Goal: Task Accomplishment & Management: Use online tool/utility

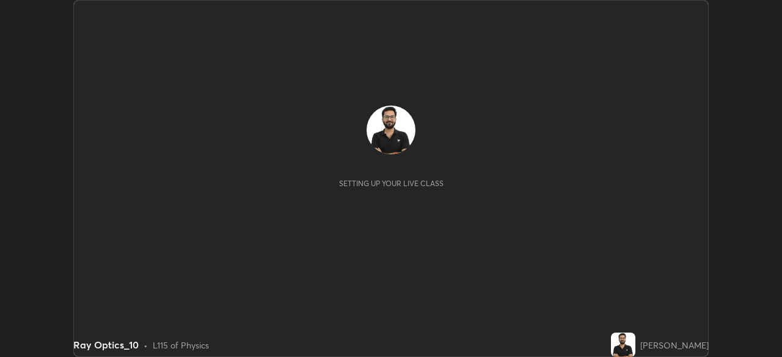
scroll to position [357, 782]
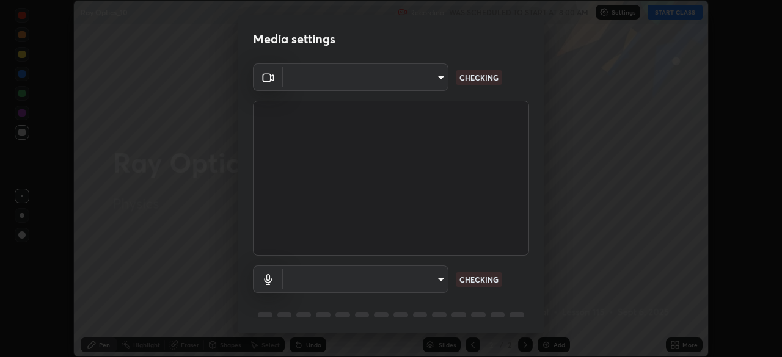
type input "9ce9bf5b38d6cfc450dc04700dda146ffef8b1f769f81d34cd4980de2a0341eb"
type input "8f805d1c6ec510f31eccd00171c3be29f511b46dd0daeaf64aa4ac9130cc1c3d"
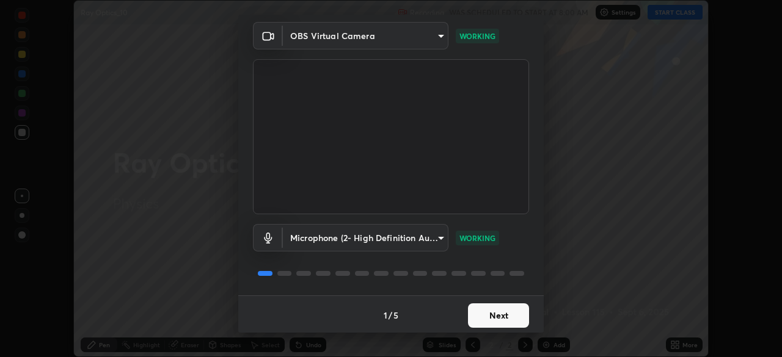
scroll to position [43, 0]
click at [430, 236] on body "Erase all Ray Optics_10 Recording WAS SCHEDULED TO START AT 8:00 AM Settings ST…" at bounding box center [391, 178] width 782 height 357
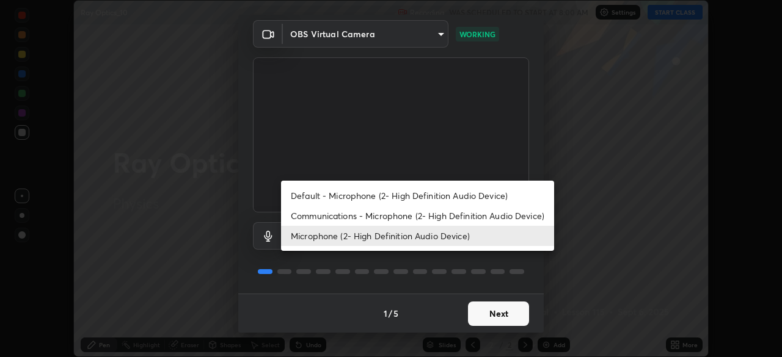
click at [422, 236] on li "Microphone (2- High Definition Audio Device)" at bounding box center [417, 236] width 273 height 20
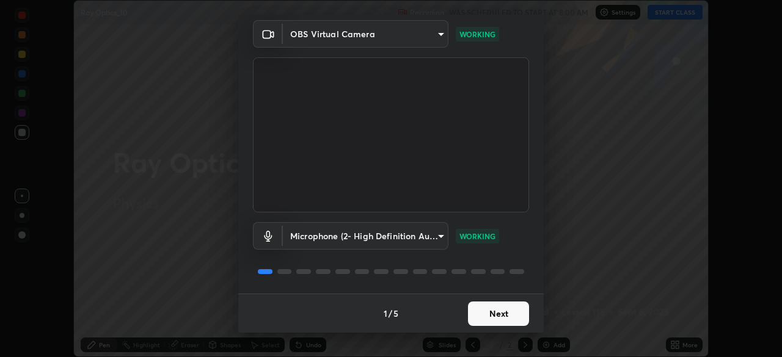
click at [487, 313] on button "Next" at bounding box center [498, 314] width 61 height 24
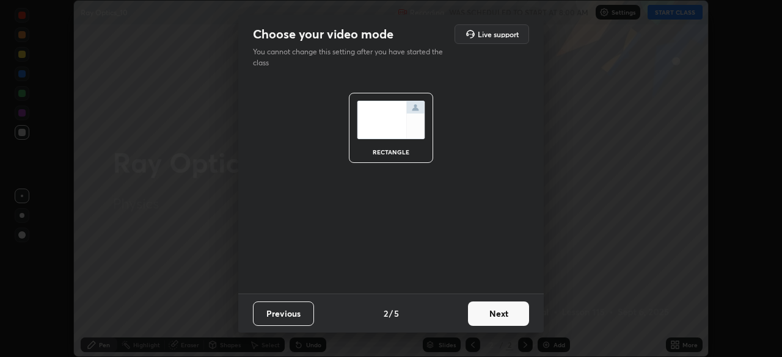
scroll to position [0, 0]
click at [490, 309] on button "Next" at bounding box center [498, 314] width 61 height 24
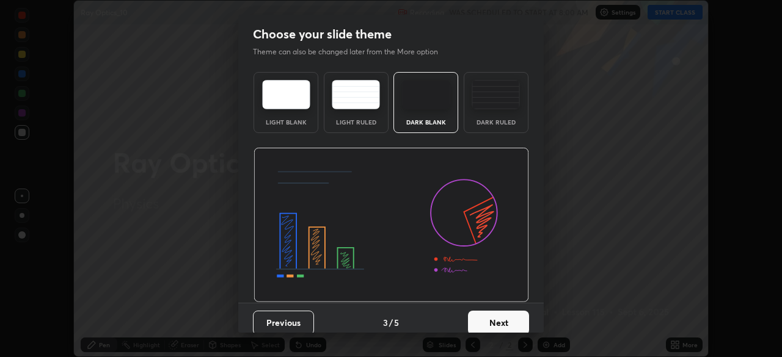
click at [494, 313] on button "Next" at bounding box center [498, 323] width 61 height 24
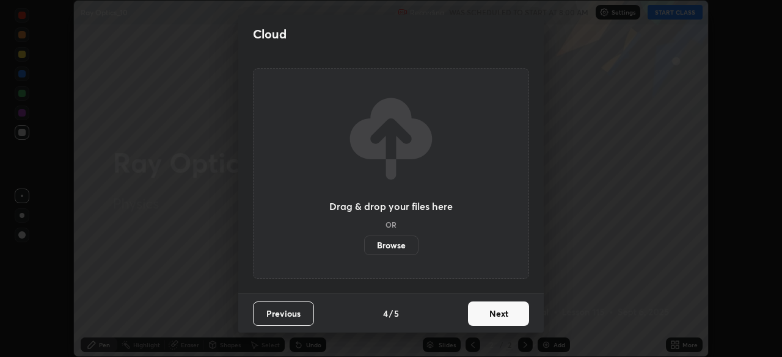
click at [494, 310] on button "Next" at bounding box center [498, 314] width 61 height 24
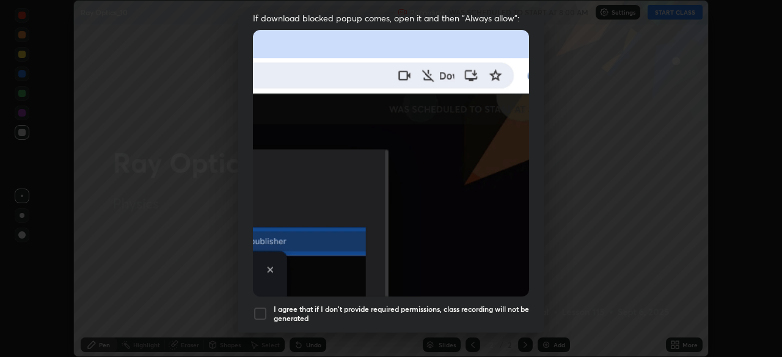
scroll to position [293, 0]
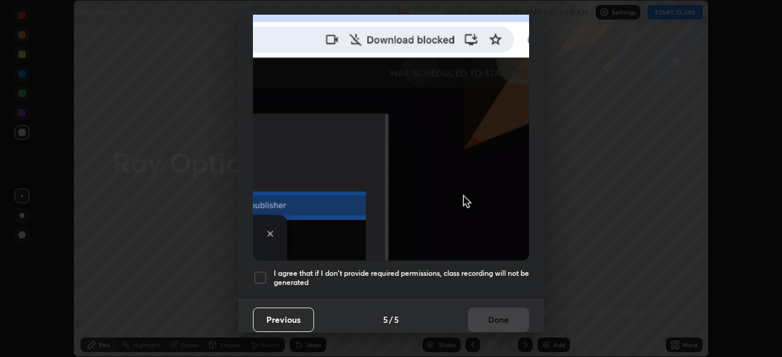
click at [266, 308] on button "Previous" at bounding box center [283, 320] width 61 height 24
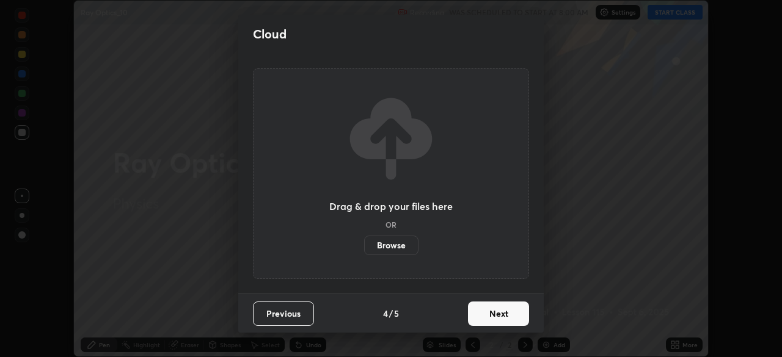
click at [283, 307] on button "Previous" at bounding box center [283, 314] width 61 height 24
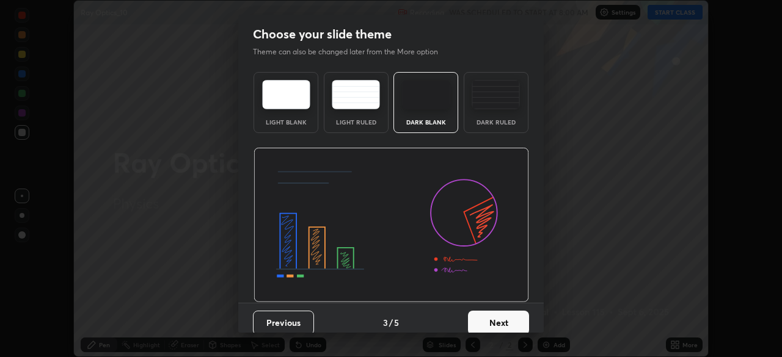
scroll to position [9, 0]
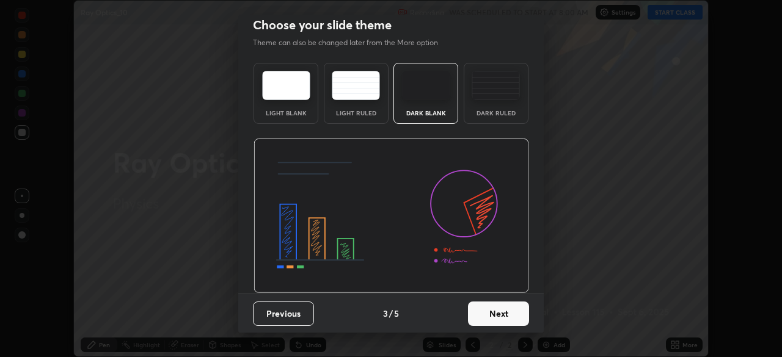
click at [478, 115] on div "Dark Ruled" at bounding box center [495, 113] width 49 height 6
click at [504, 311] on button "Next" at bounding box center [498, 314] width 61 height 24
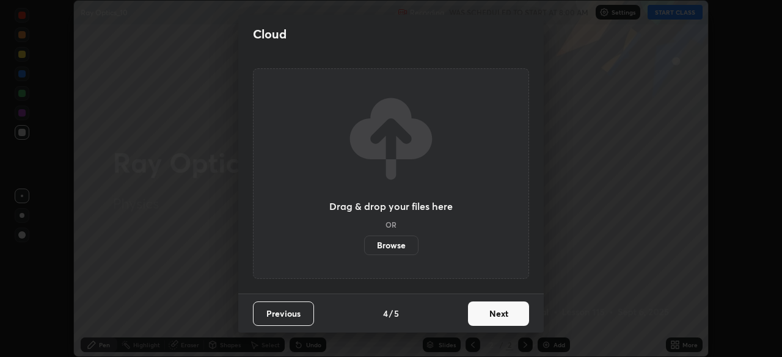
click at [506, 311] on button "Next" at bounding box center [498, 314] width 61 height 24
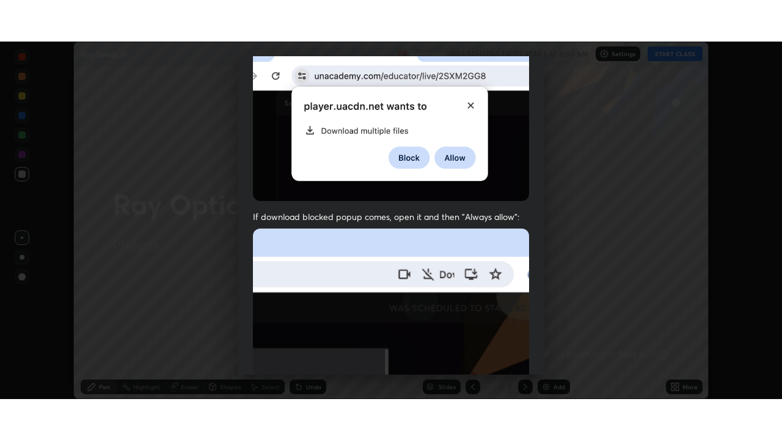
scroll to position [293, 0]
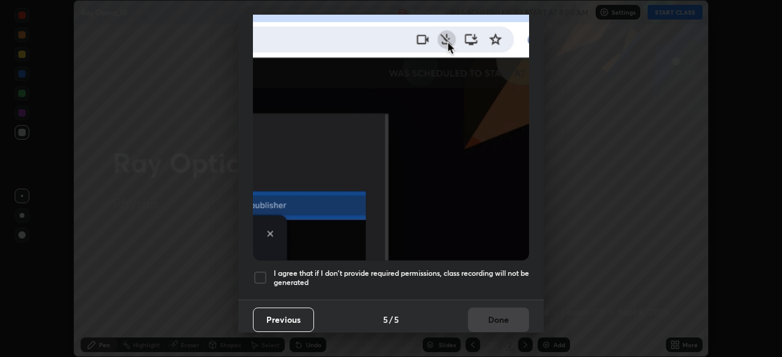
click at [405, 269] on h5 "I agree that if I don't provide required permissions, class recording will not …" at bounding box center [401, 278] width 255 height 19
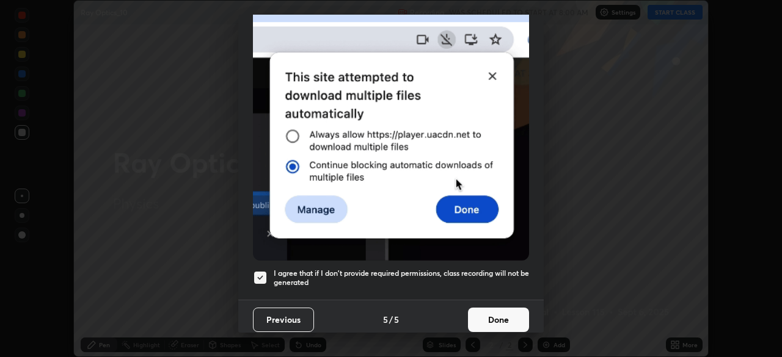
click at [487, 318] on button "Done" at bounding box center [498, 320] width 61 height 24
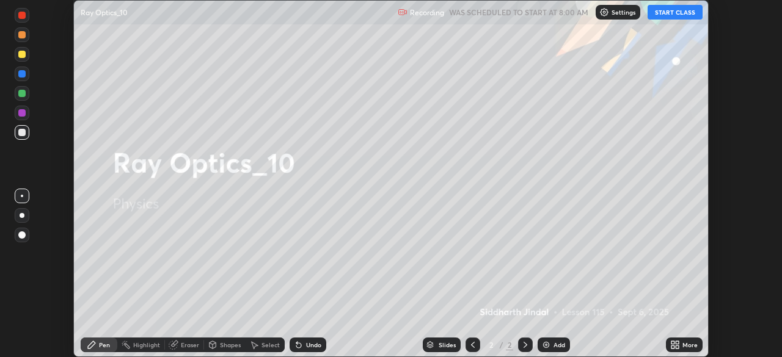
click at [668, 15] on button "START CLASS" at bounding box center [674, 12] width 55 height 15
click at [683, 346] on div "More" at bounding box center [689, 345] width 15 height 6
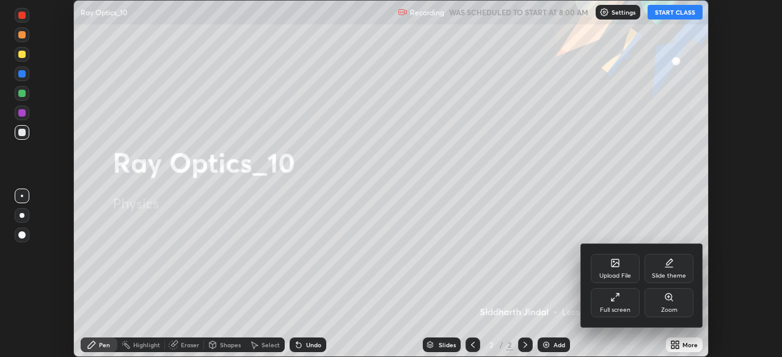
click at [621, 305] on div "Full screen" at bounding box center [615, 302] width 49 height 29
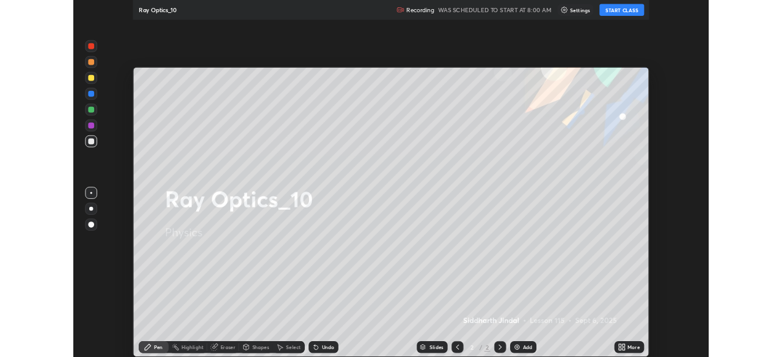
scroll to position [440, 782]
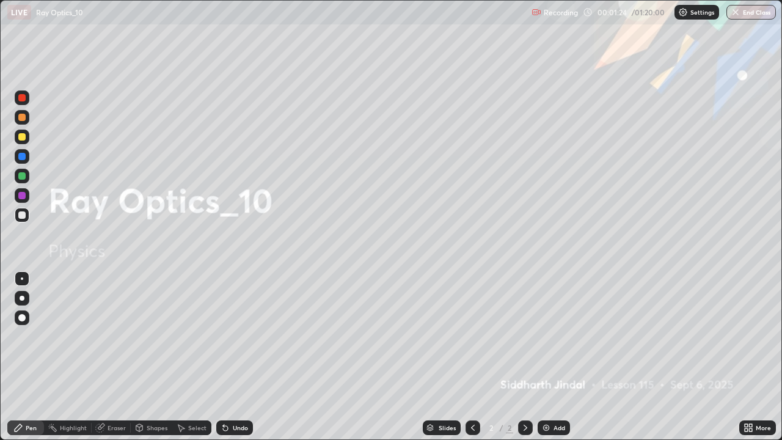
click at [27, 296] on div at bounding box center [22, 298] width 15 height 15
click at [525, 357] on icon at bounding box center [525, 428] width 10 height 10
click at [547, 357] on img at bounding box center [546, 428] width 10 height 10
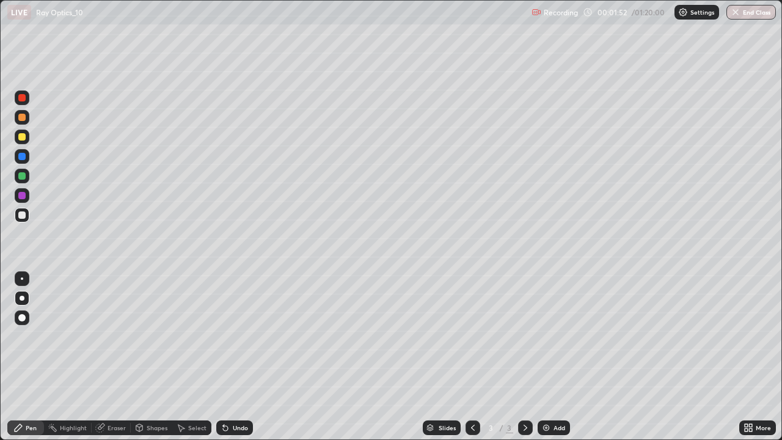
click at [238, 357] on div "Undo" at bounding box center [240, 427] width 15 height 6
click at [230, 357] on div "Undo" at bounding box center [234, 427] width 37 height 15
click at [229, 357] on div "Undo" at bounding box center [234, 427] width 37 height 15
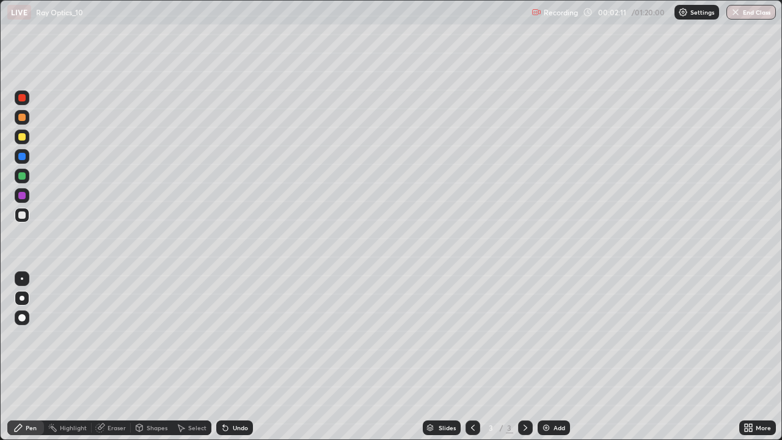
click at [228, 357] on div "Undo" at bounding box center [234, 427] width 37 height 15
click at [225, 357] on icon at bounding box center [225, 428] width 10 height 10
click at [229, 357] on div "Undo" at bounding box center [234, 427] width 37 height 15
click at [230, 357] on div "Undo" at bounding box center [234, 427] width 37 height 15
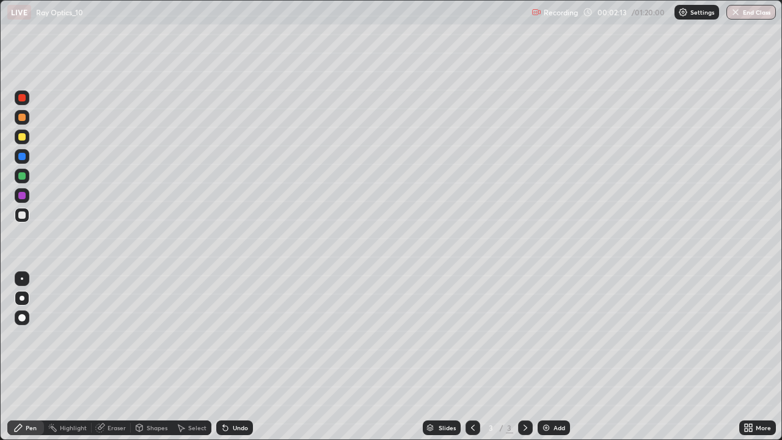
click at [230, 357] on div "Undo" at bounding box center [234, 427] width 37 height 15
click at [231, 357] on div "Undo" at bounding box center [234, 427] width 37 height 15
click at [233, 357] on div "Undo" at bounding box center [240, 427] width 15 height 6
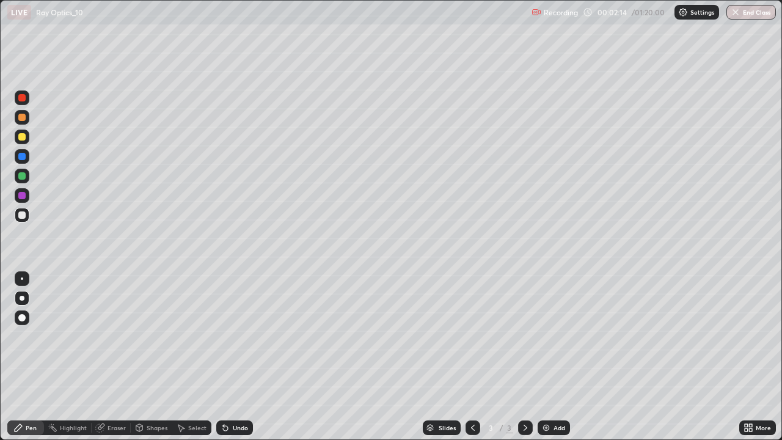
click at [233, 357] on div "Undo" at bounding box center [240, 427] width 15 height 6
click at [224, 357] on icon at bounding box center [225, 428] width 5 height 5
click at [20, 139] on div at bounding box center [21, 136] width 7 height 7
click at [121, 357] on div "Eraser" at bounding box center [116, 427] width 18 height 6
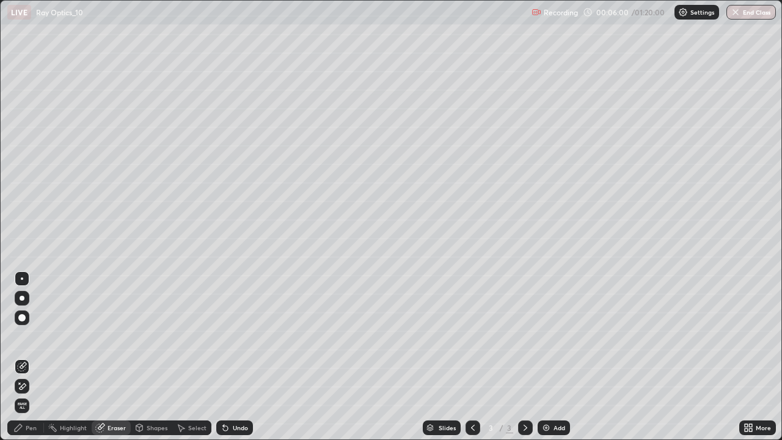
click at [27, 357] on div at bounding box center [22, 386] width 15 height 15
click at [233, 357] on div "Undo" at bounding box center [240, 427] width 15 height 6
click at [238, 357] on div "Undo" at bounding box center [240, 427] width 15 height 6
click at [33, 357] on div "Pen" at bounding box center [25, 427] width 37 height 15
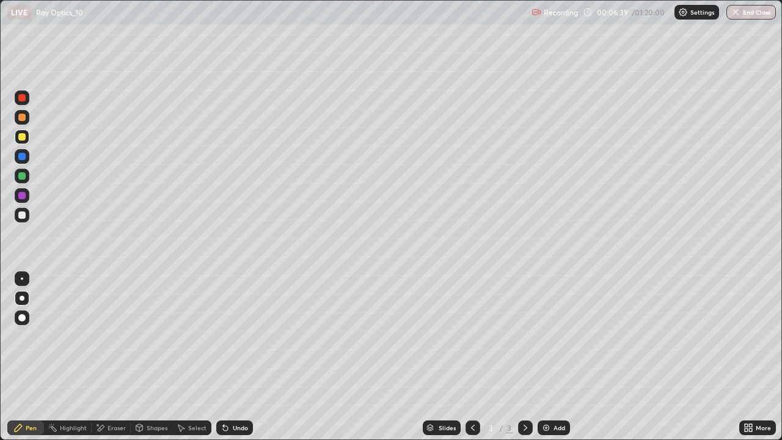
click at [19, 172] on div at bounding box center [22, 176] width 15 height 15
click at [233, 357] on div "Undo" at bounding box center [240, 427] width 15 height 6
click at [525, 357] on icon at bounding box center [525, 428] width 10 height 10
click at [544, 357] on img at bounding box center [546, 428] width 10 height 10
click at [24, 134] on div at bounding box center [21, 136] width 7 height 7
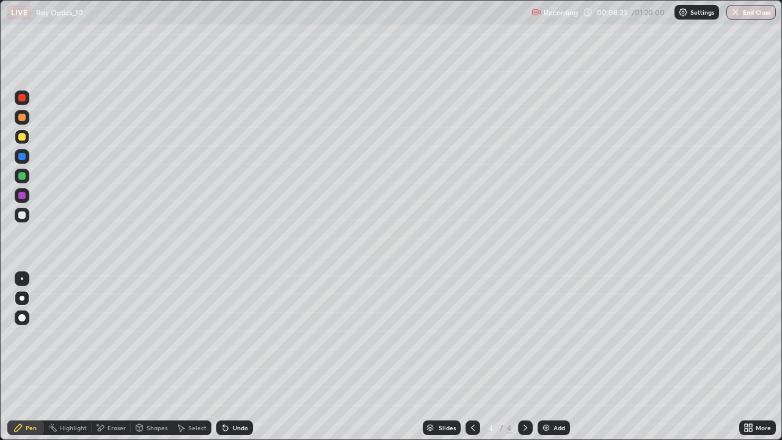
click at [524, 357] on icon at bounding box center [525, 428] width 10 height 10
click at [547, 357] on img at bounding box center [546, 428] width 10 height 10
click at [24, 177] on div at bounding box center [21, 175] width 7 height 7
click at [241, 357] on div "Undo" at bounding box center [240, 427] width 15 height 6
click at [106, 357] on div "Eraser" at bounding box center [111, 427] width 39 height 15
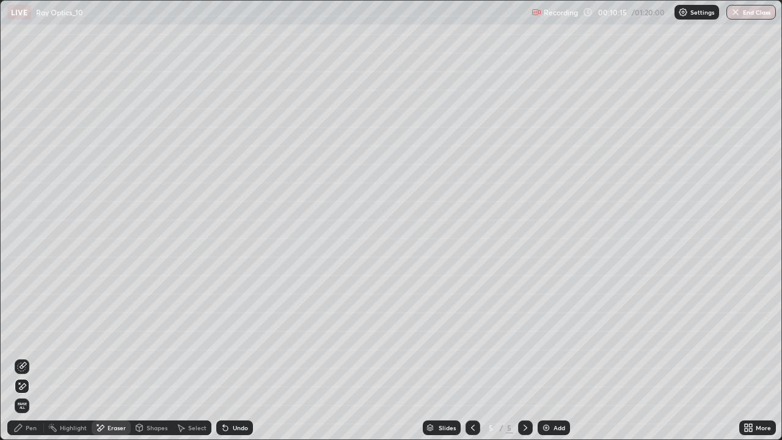
click at [24, 357] on div "Pen" at bounding box center [25, 427] width 37 height 15
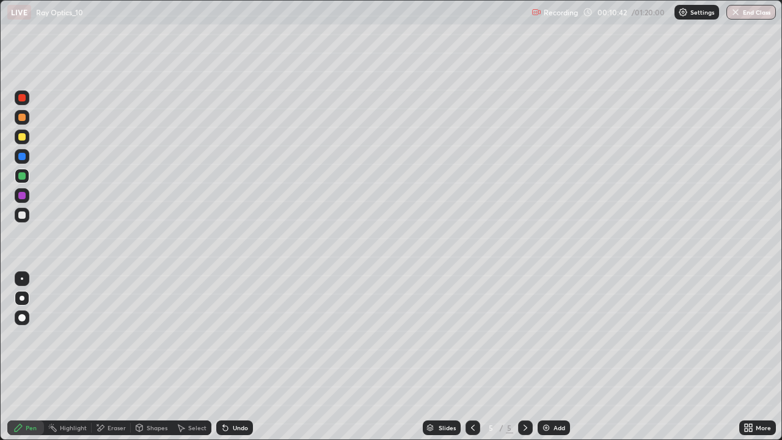
click at [237, 357] on div "Undo" at bounding box center [240, 427] width 15 height 6
click at [235, 357] on div "Undo" at bounding box center [234, 427] width 37 height 15
click at [118, 357] on div "Eraser" at bounding box center [116, 427] width 18 height 6
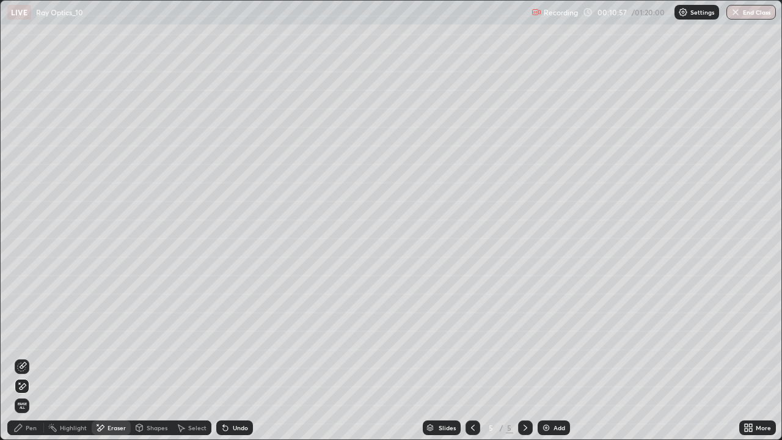
click at [35, 357] on div "Pen" at bounding box center [25, 427] width 37 height 15
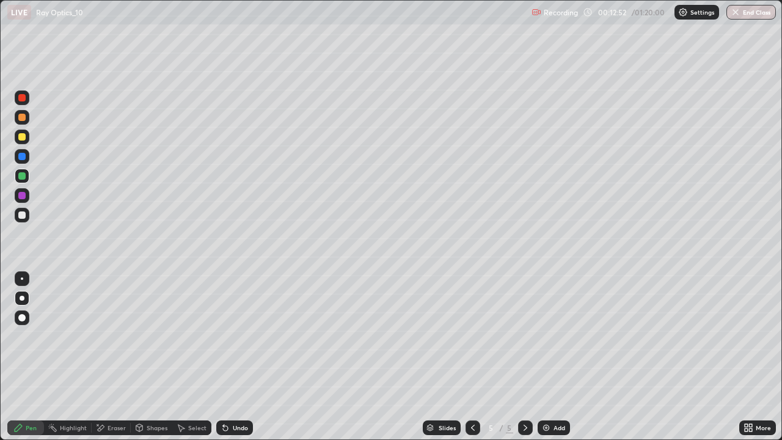
click at [524, 357] on icon at bounding box center [525, 428] width 10 height 10
click at [553, 357] on div "Add" at bounding box center [559, 427] width 12 height 6
click at [20, 216] on div at bounding box center [21, 214] width 7 height 7
click at [22, 298] on div at bounding box center [22, 298] width 5 height 5
click at [525, 357] on icon at bounding box center [525, 427] width 4 height 6
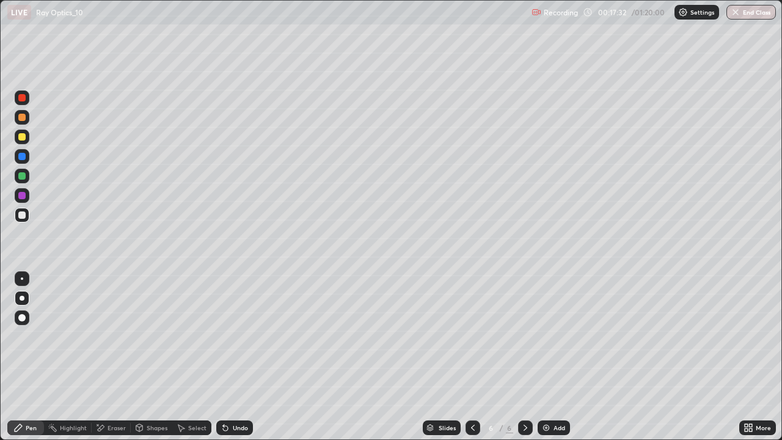
click at [525, 357] on icon at bounding box center [525, 427] width 4 height 6
click at [524, 357] on icon at bounding box center [525, 428] width 10 height 10
click at [551, 357] on div "Add" at bounding box center [553, 427] width 32 height 15
click at [234, 357] on div "Undo" at bounding box center [240, 427] width 15 height 6
click at [233, 357] on div "Undo" at bounding box center [240, 427] width 15 height 6
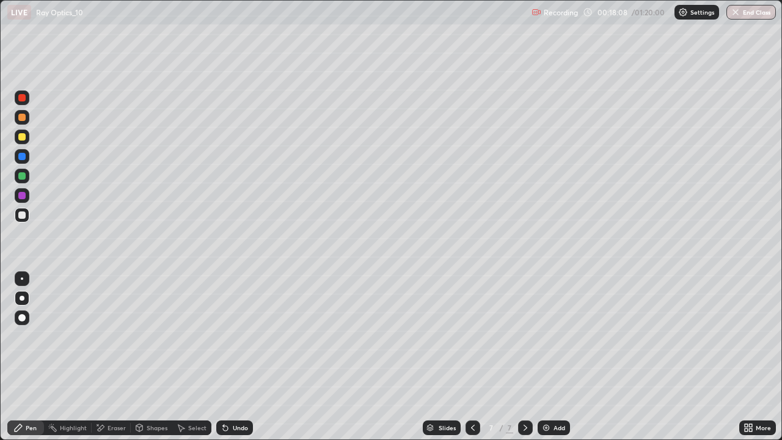
click at [233, 357] on div "Undo" at bounding box center [240, 427] width 15 height 6
click at [230, 357] on div "Undo" at bounding box center [234, 427] width 37 height 15
click at [229, 357] on div "Undo" at bounding box center [234, 427] width 37 height 15
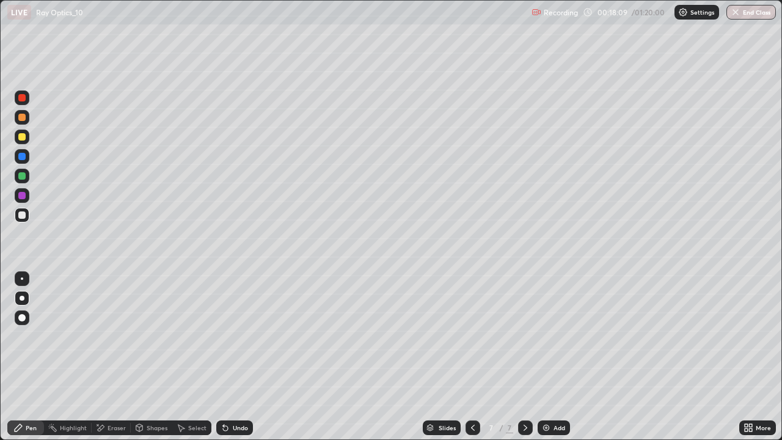
click at [229, 357] on div "Undo" at bounding box center [234, 427] width 37 height 15
click at [230, 357] on div "Undo" at bounding box center [234, 427] width 37 height 15
click at [229, 357] on div "Undo" at bounding box center [234, 427] width 37 height 15
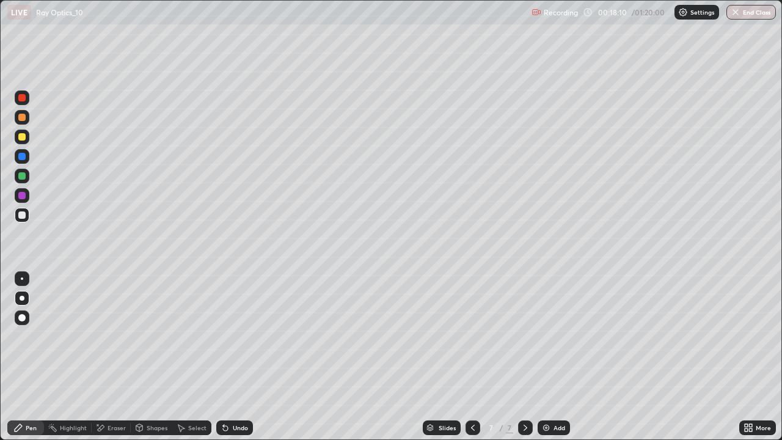
click at [229, 357] on div "Undo" at bounding box center [234, 427] width 37 height 15
click at [233, 357] on div "Undo" at bounding box center [240, 427] width 15 height 6
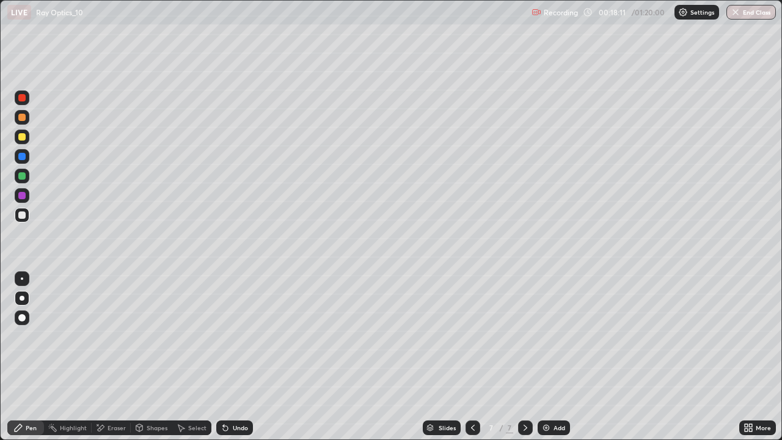
click at [235, 357] on div "Undo" at bounding box center [240, 427] width 15 height 6
click at [233, 357] on div "Undo" at bounding box center [240, 427] width 15 height 6
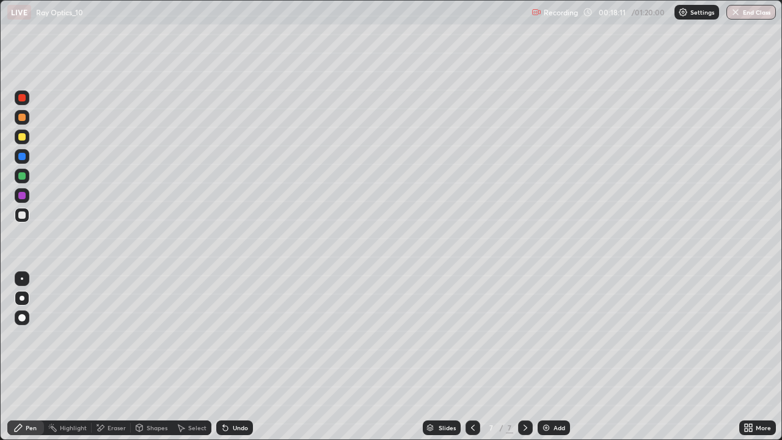
click at [235, 357] on div "Undo" at bounding box center [240, 427] width 15 height 6
click at [233, 357] on div "Undo" at bounding box center [240, 427] width 15 height 6
click at [196, 357] on div "Select" at bounding box center [197, 427] width 18 height 6
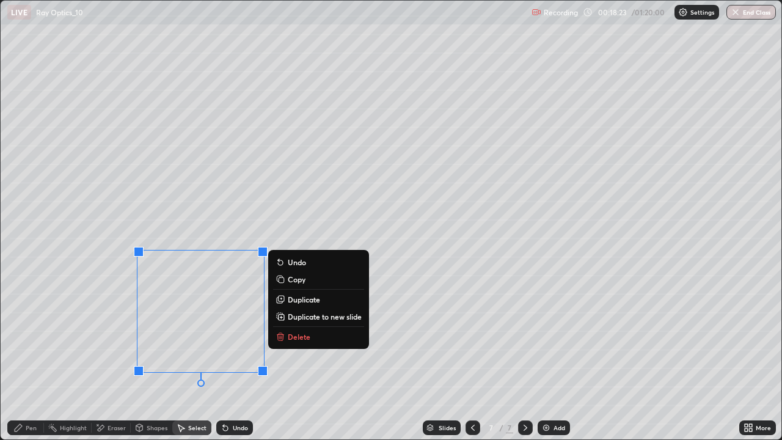
click at [306, 337] on p "Delete" at bounding box center [299, 337] width 23 height 10
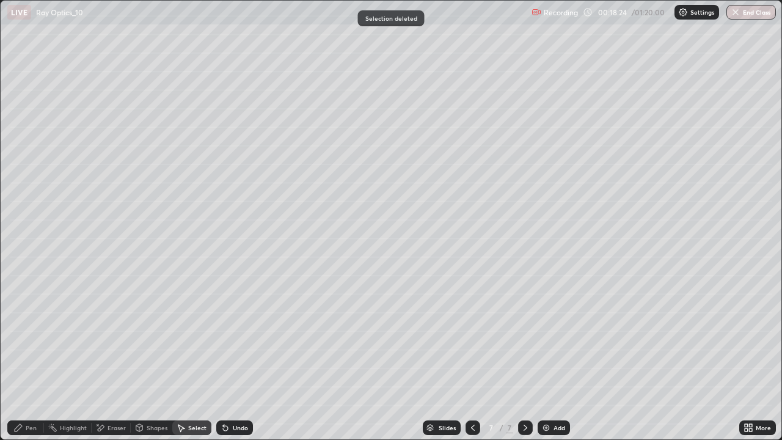
click at [29, 357] on div "Pen" at bounding box center [31, 427] width 11 height 6
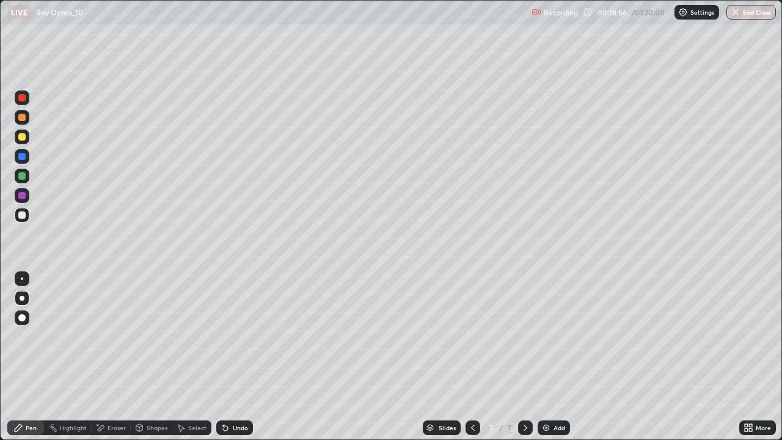
click at [117, 357] on div "Eraser" at bounding box center [116, 427] width 18 height 6
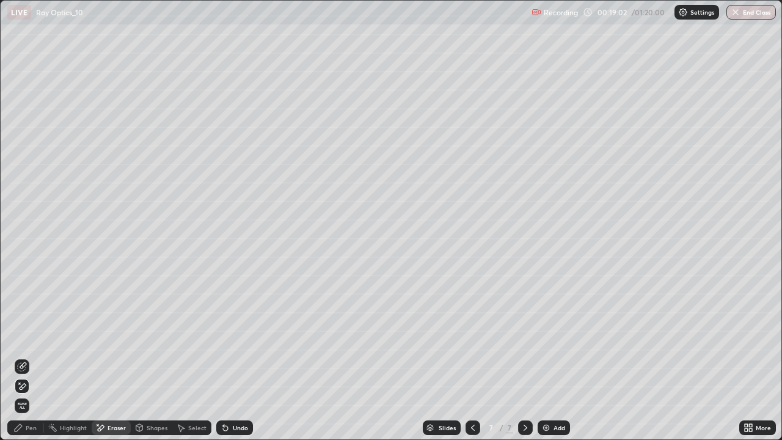
click at [32, 357] on div "Pen" at bounding box center [31, 427] width 11 height 6
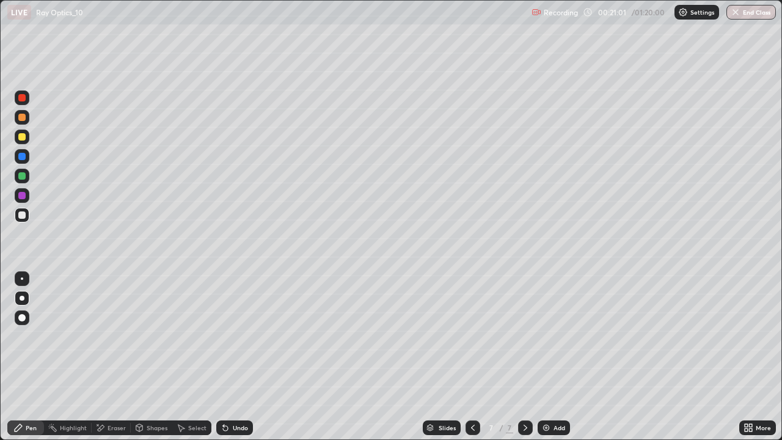
click at [193, 357] on div "Select" at bounding box center [197, 427] width 18 height 6
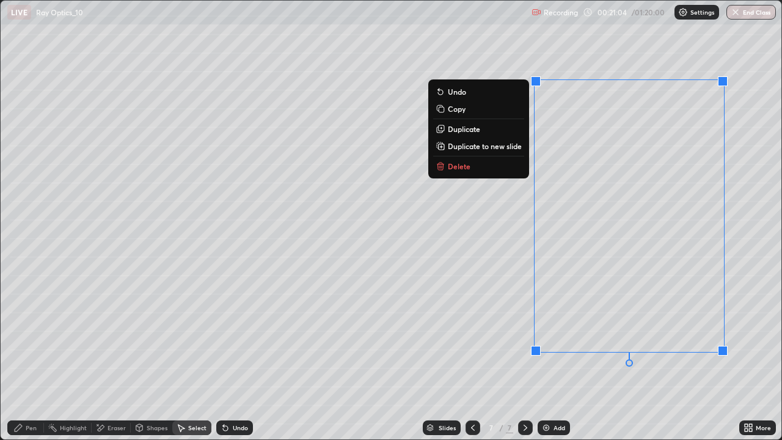
click at [482, 170] on button "Delete" at bounding box center [478, 166] width 91 height 15
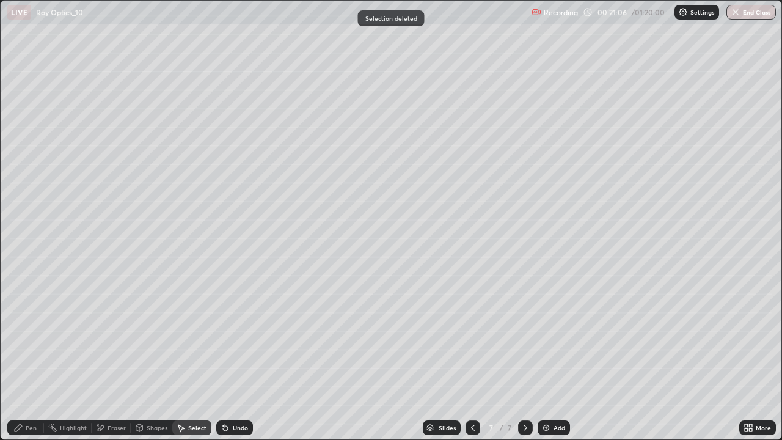
click at [31, 357] on div "Pen" at bounding box center [25, 427] width 37 height 15
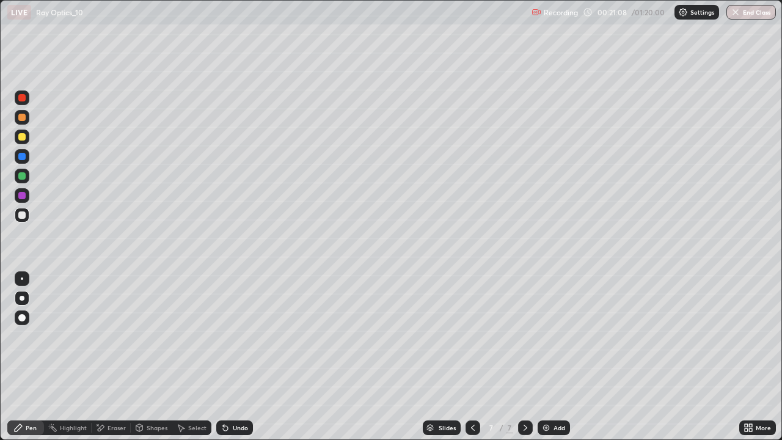
click at [233, 357] on div "Undo" at bounding box center [240, 427] width 15 height 6
click at [116, 357] on div "Eraser" at bounding box center [116, 427] width 18 height 6
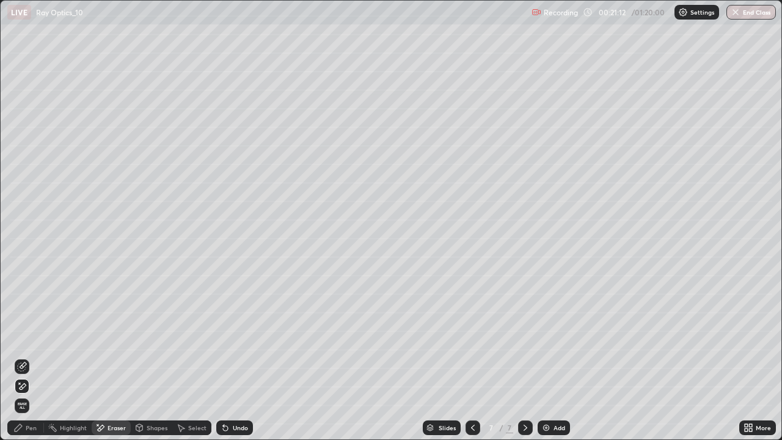
click at [191, 357] on div "Select" at bounding box center [197, 427] width 18 height 6
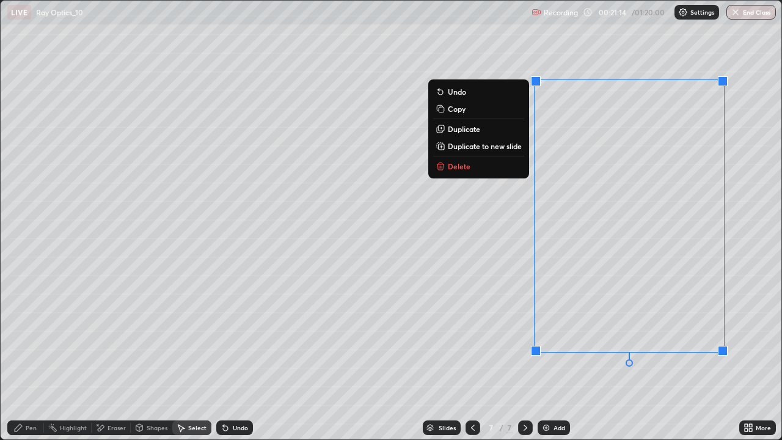
click at [477, 170] on button "Delete" at bounding box center [478, 166] width 91 height 15
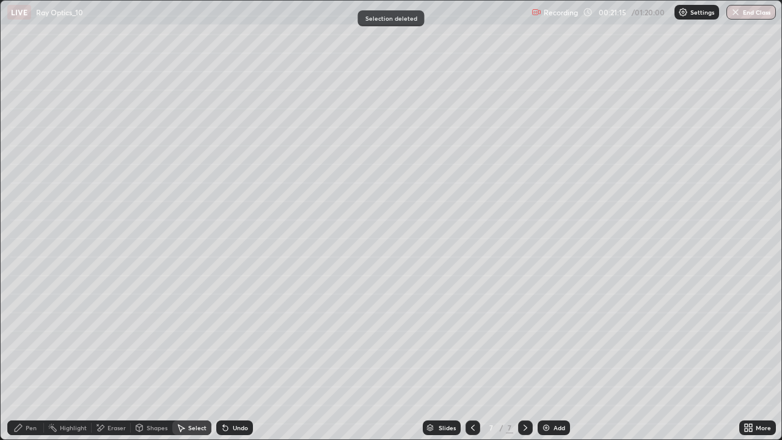
click at [117, 357] on div "Eraser" at bounding box center [116, 427] width 18 height 6
click at [26, 357] on div "Pen" at bounding box center [31, 427] width 11 height 6
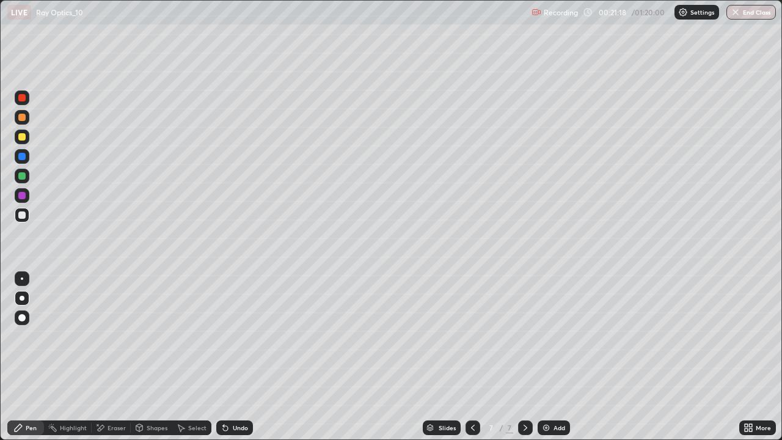
click at [28, 175] on div at bounding box center [22, 176] width 15 height 15
click at [524, 357] on icon at bounding box center [525, 428] width 10 height 10
click at [545, 357] on img at bounding box center [546, 428] width 10 height 10
click at [22, 298] on div at bounding box center [22, 298] width 5 height 5
click at [29, 216] on div at bounding box center [22, 215] width 15 height 15
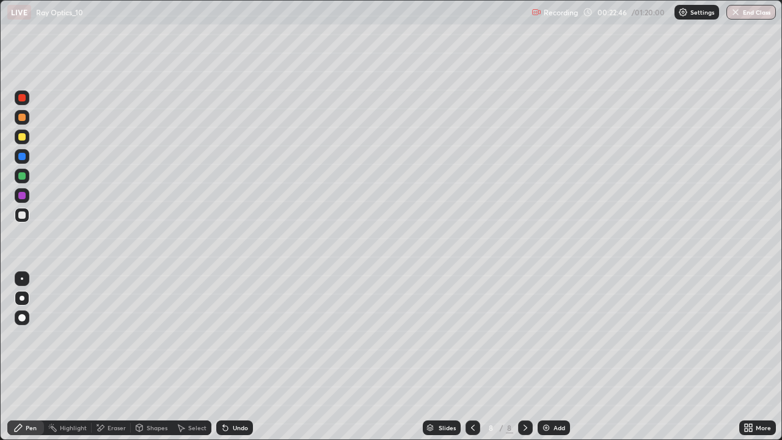
click at [157, 357] on div "Shapes" at bounding box center [157, 427] width 21 height 6
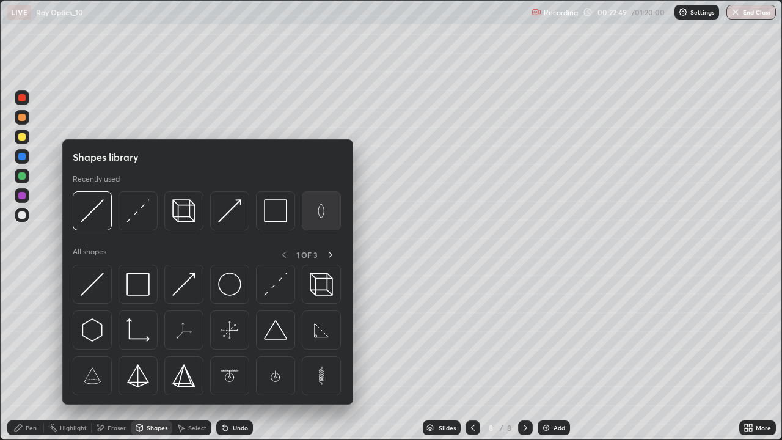
click at [319, 219] on img at bounding box center [321, 210] width 23 height 23
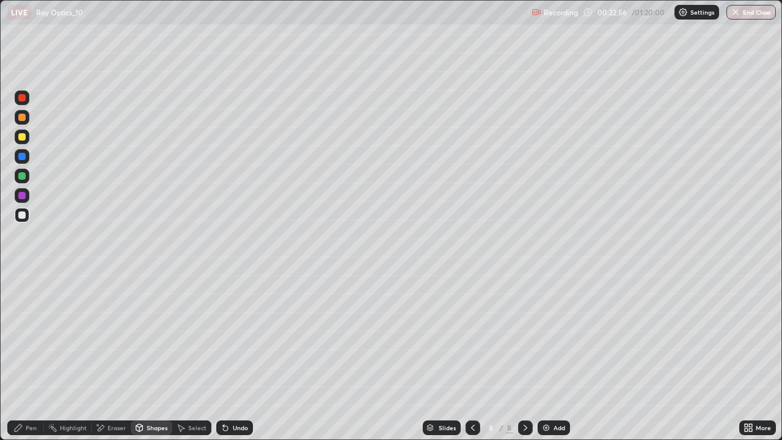
click at [155, 357] on div "Shapes" at bounding box center [157, 427] width 21 height 6
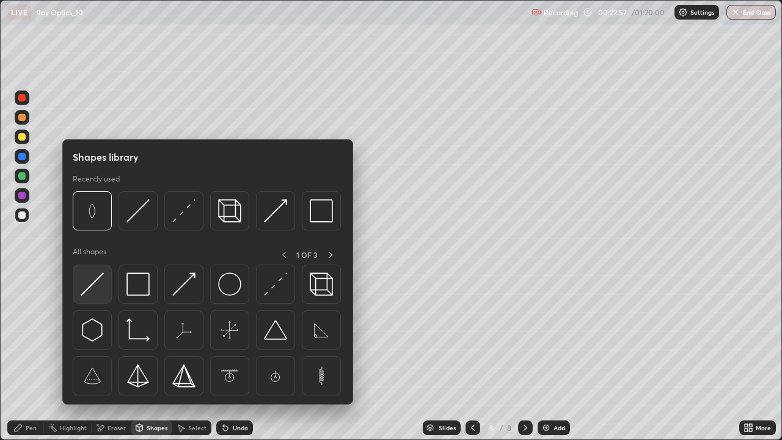
click at [96, 290] on img at bounding box center [92, 283] width 23 height 23
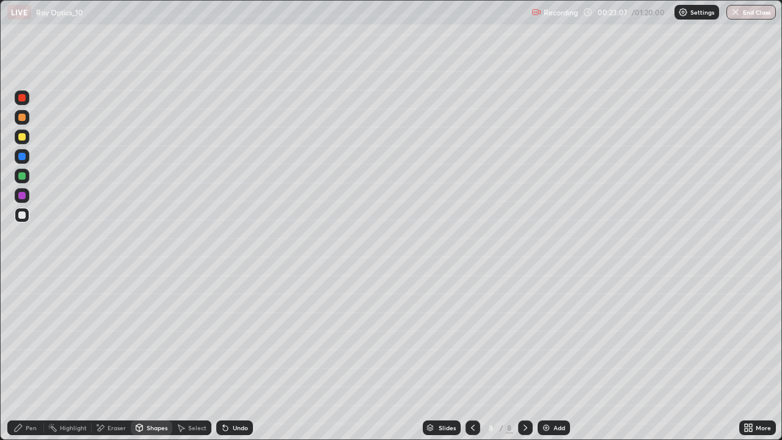
click at [154, 357] on div "Shapes" at bounding box center [157, 427] width 21 height 6
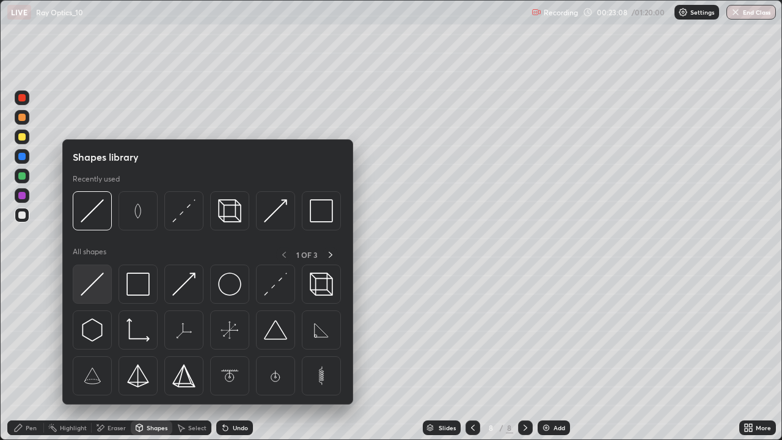
click at [93, 286] on img at bounding box center [92, 283] width 23 height 23
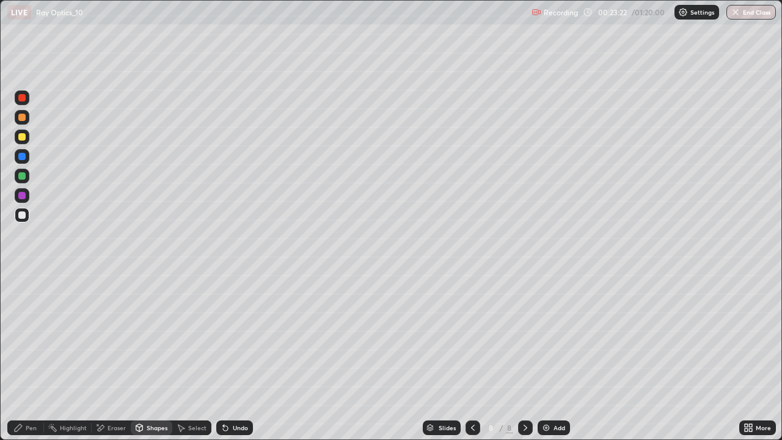
click at [33, 357] on div "Pen" at bounding box center [31, 427] width 11 height 6
click at [115, 357] on div "Eraser" at bounding box center [116, 427] width 18 height 6
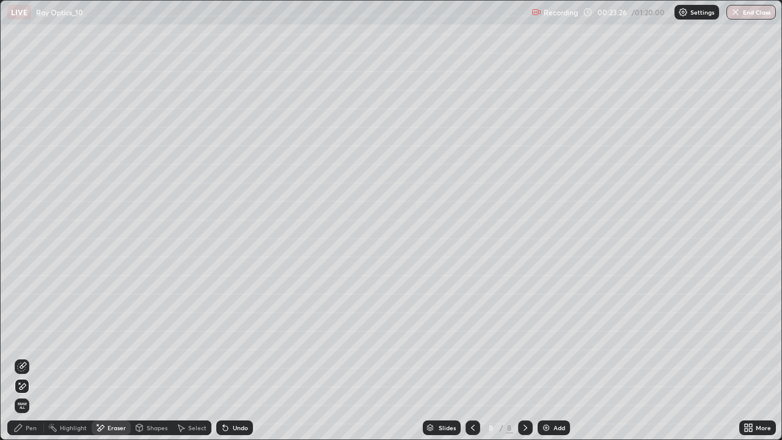
click at [147, 357] on div "Shapes" at bounding box center [157, 427] width 21 height 6
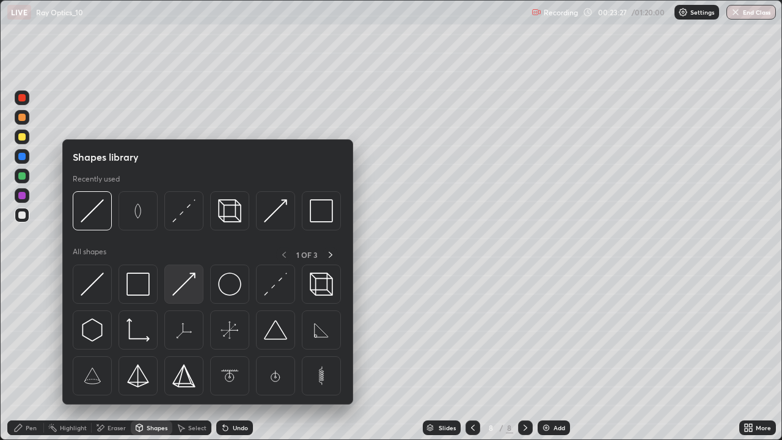
click at [185, 294] on img at bounding box center [183, 283] width 23 height 23
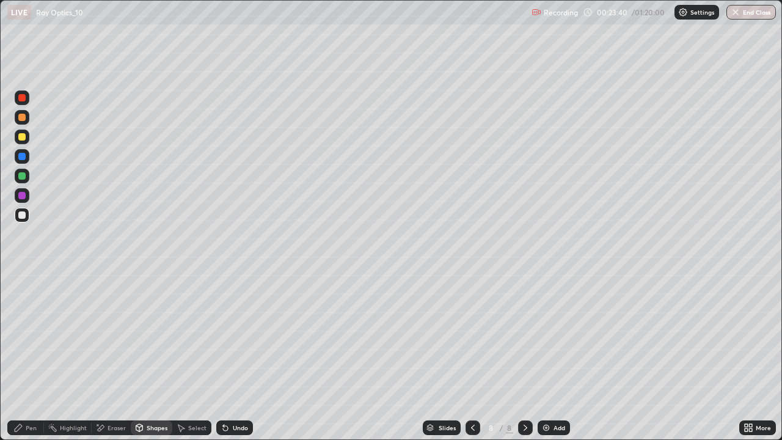
click at [241, 357] on div "Undo" at bounding box center [240, 427] width 15 height 6
click at [116, 357] on div "Eraser" at bounding box center [116, 427] width 18 height 6
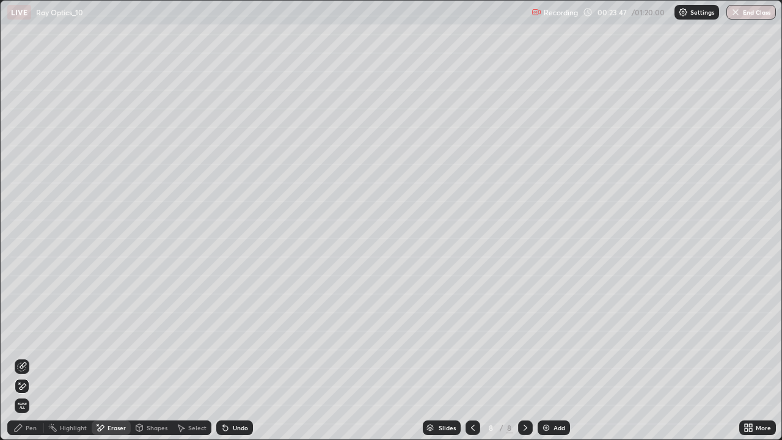
click at [26, 357] on icon at bounding box center [23, 365] width 7 height 6
click at [29, 357] on div "Pen" at bounding box center [31, 427] width 11 height 6
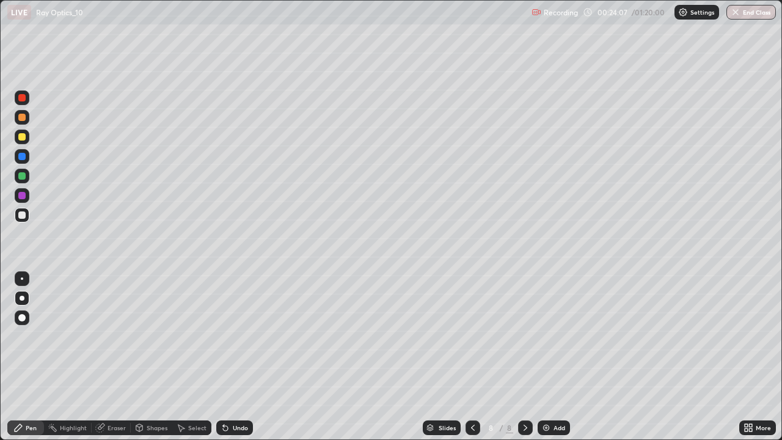
click at [158, 357] on div "Shapes" at bounding box center [157, 427] width 21 height 6
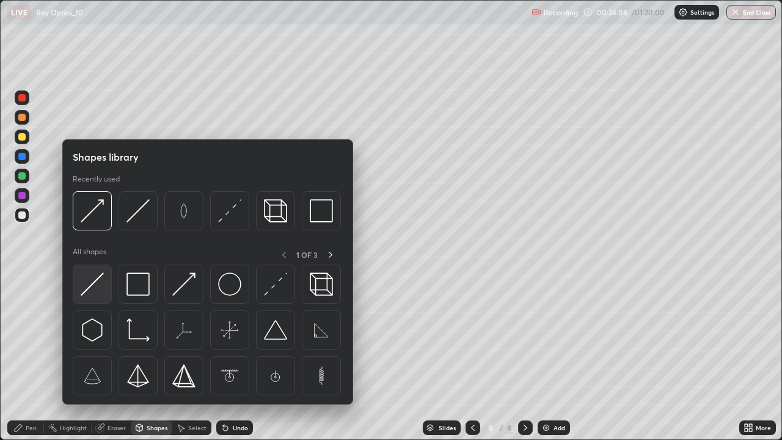
click at [96, 285] on img at bounding box center [92, 283] width 23 height 23
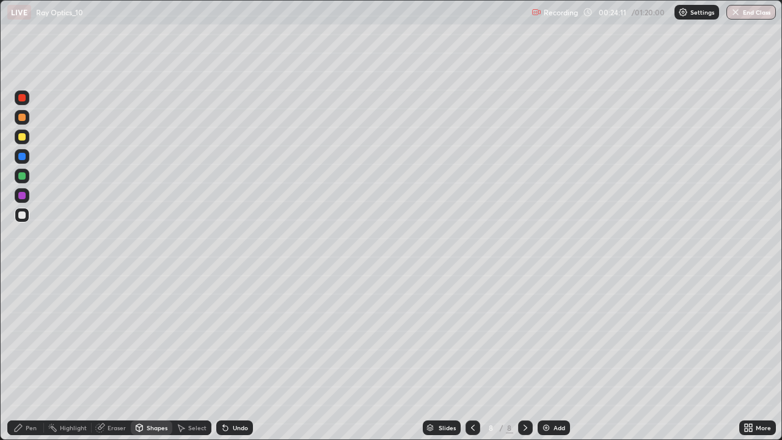
click at [233, 357] on div "Undo" at bounding box center [240, 427] width 15 height 6
click at [34, 357] on div "Pen" at bounding box center [25, 427] width 37 height 15
click at [149, 357] on div "Shapes" at bounding box center [157, 427] width 21 height 6
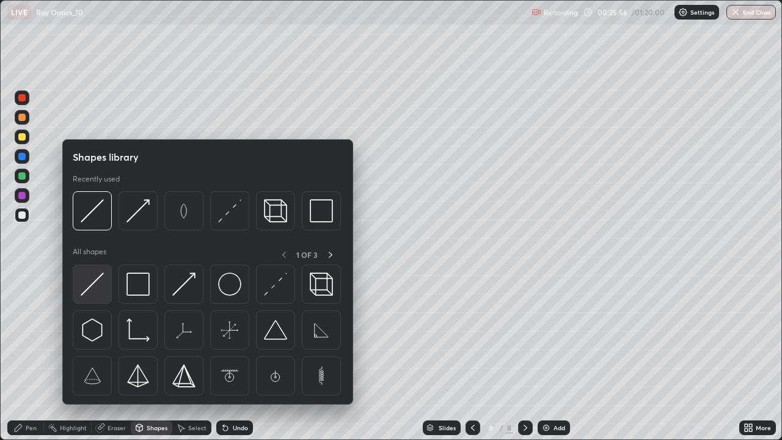
click at [93, 285] on img at bounding box center [92, 283] width 23 height 23
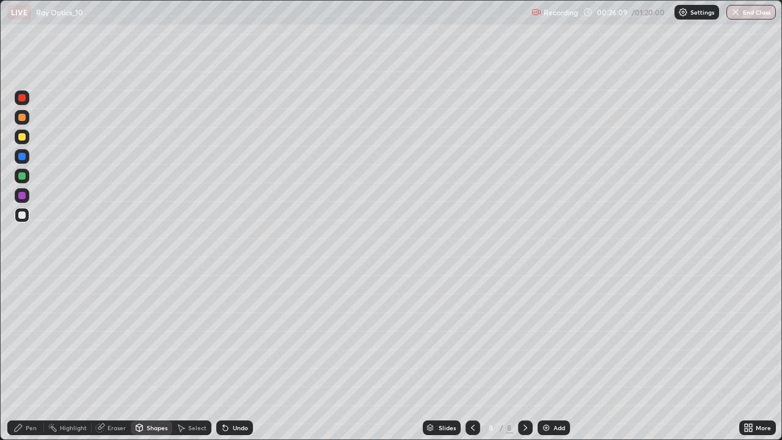
click at [34, 357] on div "Pen" at bounding box center [31, 427] width 11 height 6
click at [21, 175] on div at bounding box center [21, 175] width 7 height 7
click at [24, 139] on div at bounding box center [21, 136] width 7 height 7
click at [147, 357] on div "Shapes" at bounding box center [157, 427] width 21 height 6
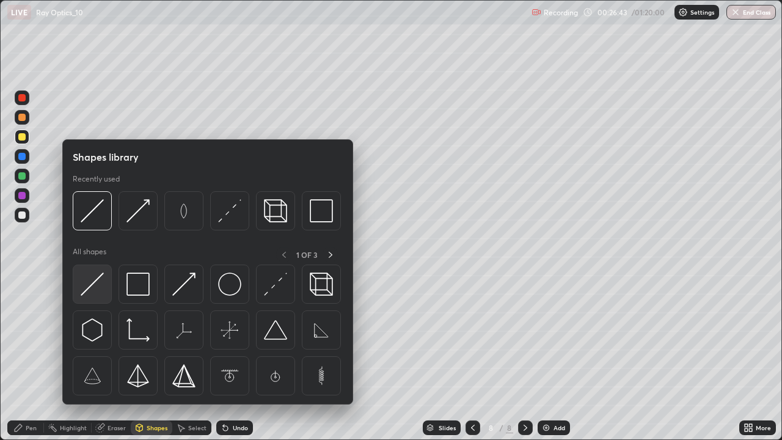
click at [92, 285] on img at bounding box center [92, 283] width 23 height 23
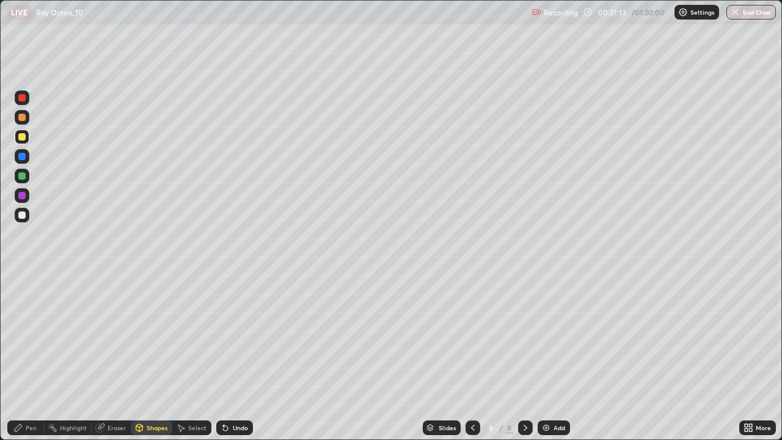
click at [239, 357] on div "Undo" at bounding box center [240, 427] width 15 height 6
click at [233, 357] on div "Undo" at bounding box center [240, 427] width 15 height 6
click at [235, 357] on div "Undo" at bounding box center [240, 427] width 15 height 6
click at [233, 357] on div "Undo" at bounding box center [240, 427] width 15 height 6
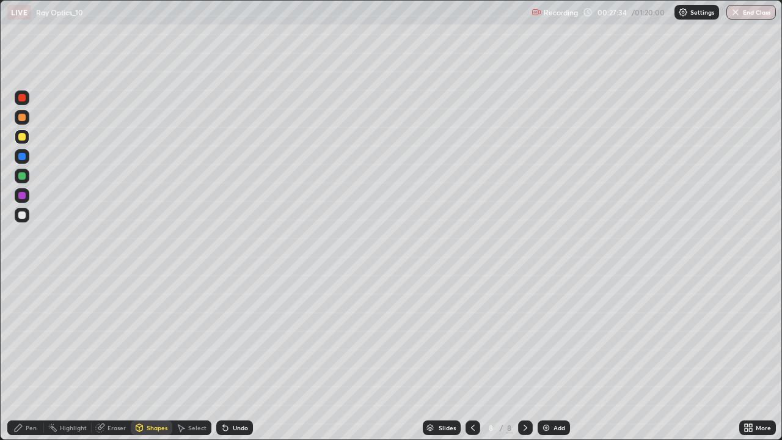
click at [233, 357] on div "Undo" at bounding box center [240, 427] width 15 height 6
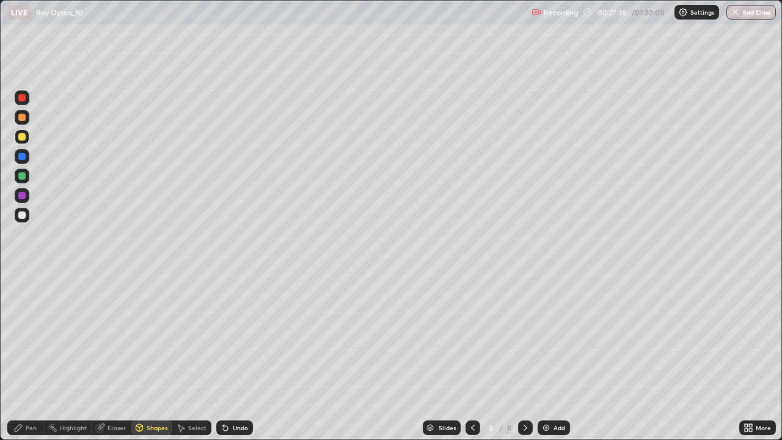
click at [233, 357] on div "Undo" at bounding box center [240, 427] width 15 height 6
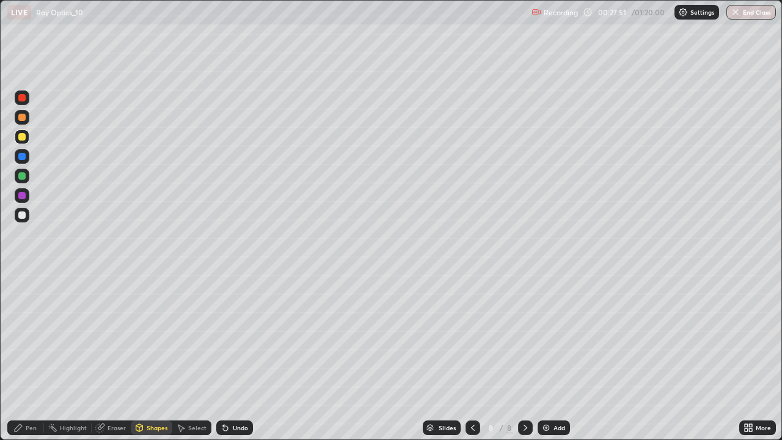
click at [236, 357] on div "Undo" at bounding box center [234, 427] width 37 height 15
click at [233, 357] on div "Undo" at bounding box center [240, 427] width 15 height 6
click at [24, 357] on div "Pen" at bounding box center [25, 427] width 37 height 15
click at [235, 357] on div "Undo" at bounding box center [234, 427] width 37 height 15
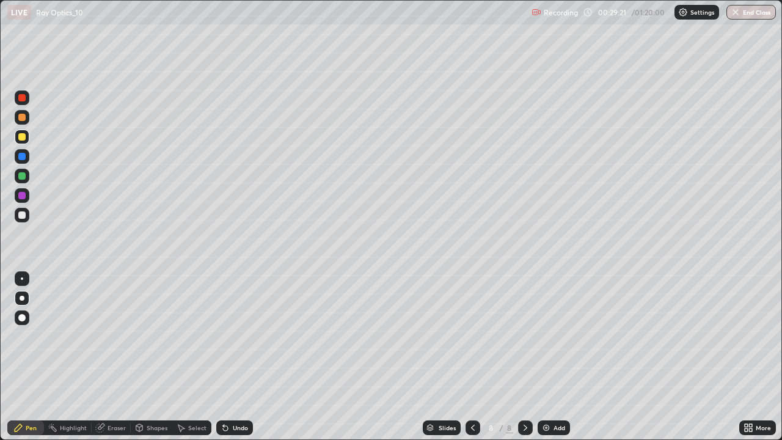
click at [237, 357] on div "Undo" at bounding box center [234, 427] width 37 height 15
click at [239, 357] on div "Undo" at bounding box center [240, 427] width 15 height 6
click at [241, 357] on div "Undo" at bounding box center [234, 427] width 37 height 15
click at [233, 357] on div "Undo" at bounding box center [234, 427] width 37 height 15
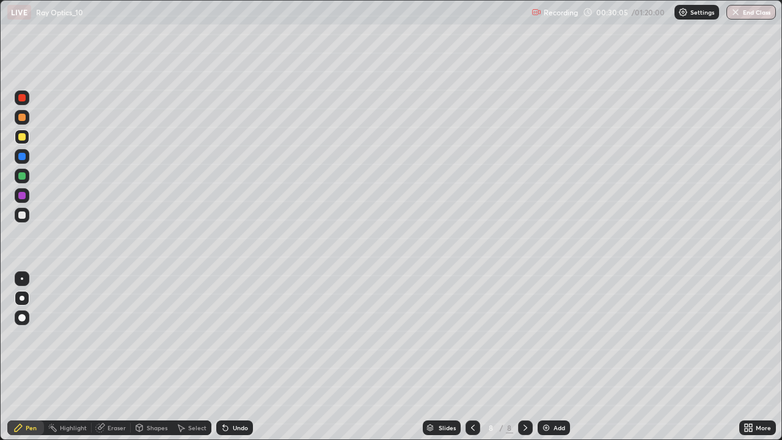
click at [233, 357] on div "Undo" at bounding box center [240, 427] width 15 height 6
click at [235, 357] on div "Undo" at bounding box center [240, 427] width 15 height 6
click at [236, 357] on div "Undo" at bounding box center [240, 427] width 15 height 6
click at [233, 357] on div "Undo" at bounding box center [240, 427] width 15 height 6
click at [112, 357] on div "Eraser" at bounding box center [116, 427] width 18 height 6
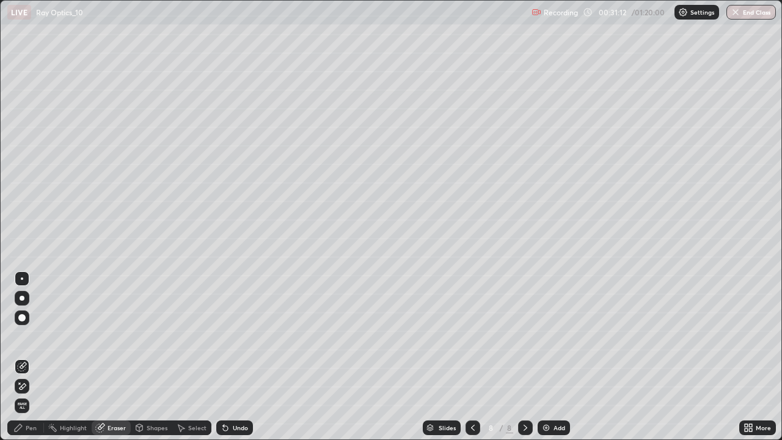
click at [21, 357] on icon at bounding box center [18, 428] width 10 height 10
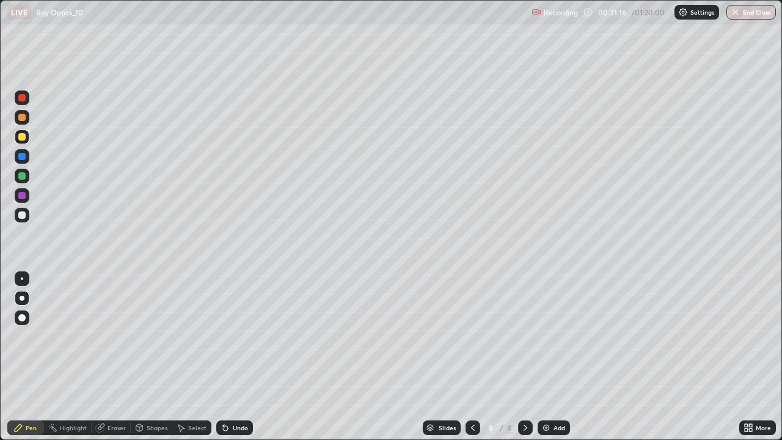
click at [237, 357] on div "Undo" at bounding box center [240, 427] width 15 height 6
click at [233, 357] on div "Undo" at bounding box center [240, 427] width 15 height 6
click at [242, 357] on div "Undo" at bounding box center [240, 427] width 15 height 6
click at [243, 357] on div "Undo" at bounding box center [240, 427] width 15 height 6
click at [189, 357] on div "Select" at bounding box center [197, 427] width 18 height 6
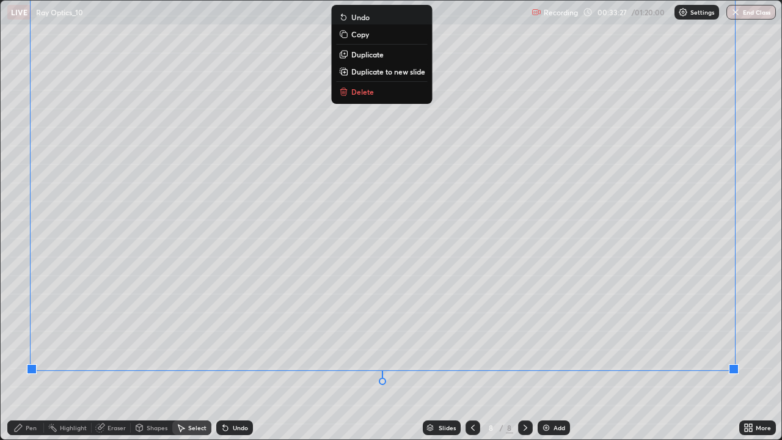
click at [27, 357] on div "Pen" at bounding box center [31, 427] width 11 height 6
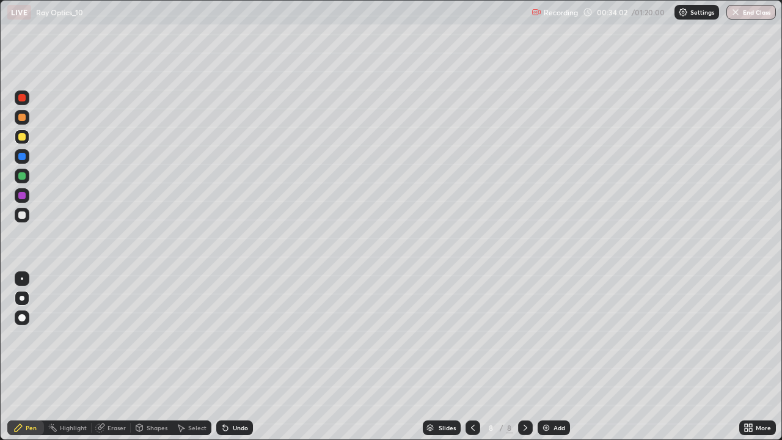
click at [24, 174] on div at bounding box center [21, 175] width 7 height 7
click at [106, 357] on div "Eraser" at bounding box center [111, 427] width 39 height 15
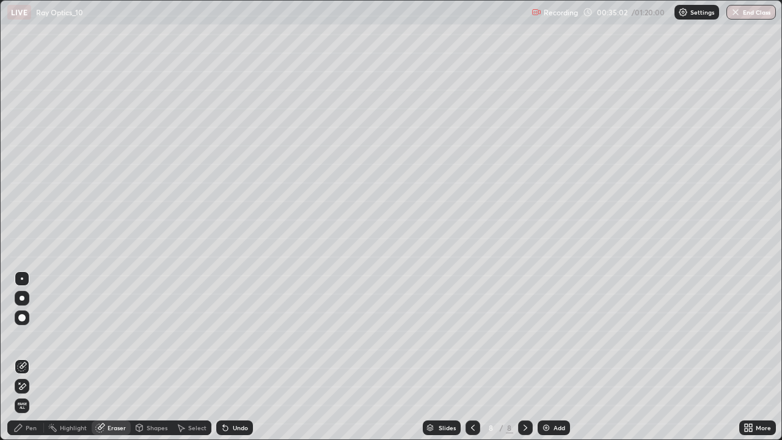
click at [24, 357] on icon at bounding box center [22, 386] width 10 height 10
click at [28, 357] on div "Pen" at bounding box center [31, 427] width 11 height 6
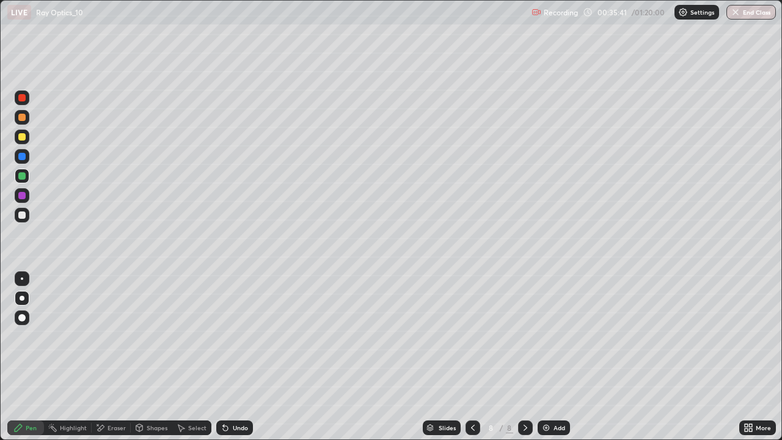
click at [111, 357] on div "Eraser" at bounding box center [116, 427] width 18 height 6
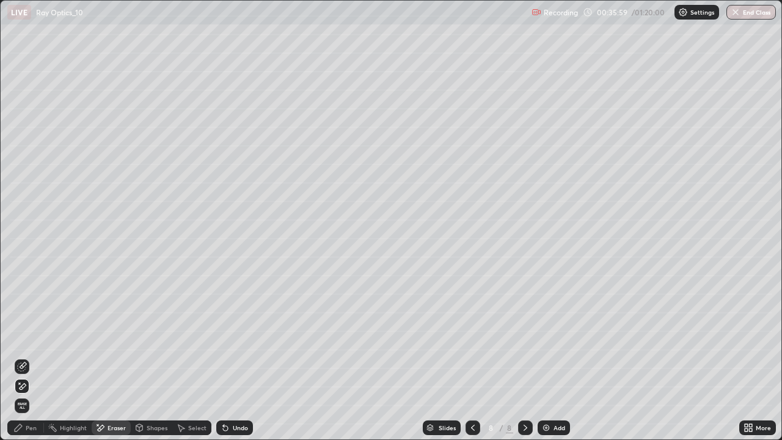
click at [153, 357] on div "Shapes" at bounding box center [157, 427] width 21 height 6
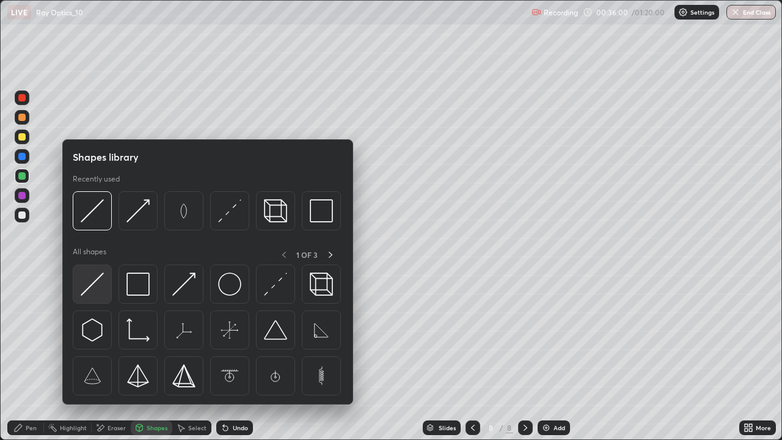
click at [98, 290] on img at bounding box center [92, 283] width 23 height 23
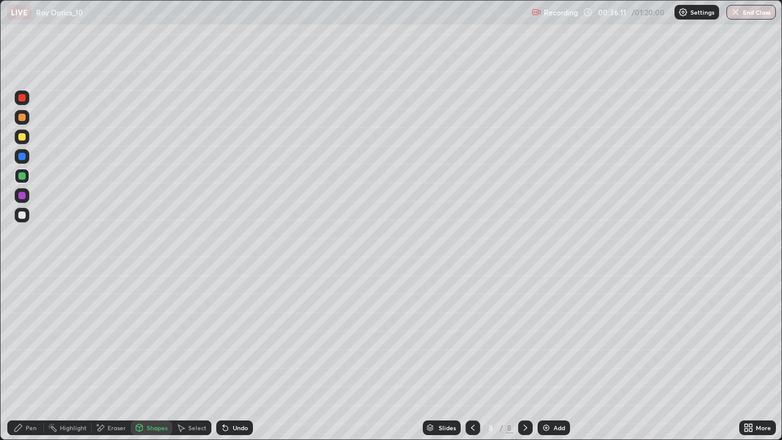
click at [233, 357] on div "Undo" at bounding box center [240, 427] width 15 height 6
click at [27, 214] on div at bounding box center [22, 215] width 15 height 15
click at [233, 357] on div "Undo" at bounding box center [234, 427] width 37 height 15
click at [109, 357] on div "Eraser" at bounding box center [116, 427] width 18 height 6
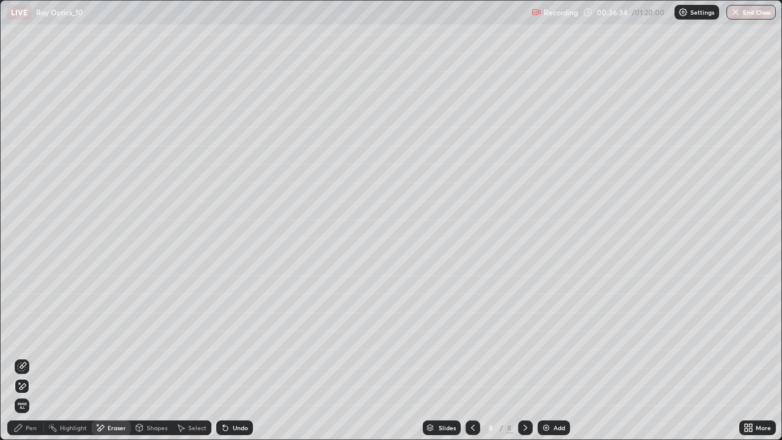
click at [21, 357] on icon at bounding box center [22, 367] width 10 height 10
click at [23, 357] on div "Pen" at bounding box center [25, 427] width 37 height 15
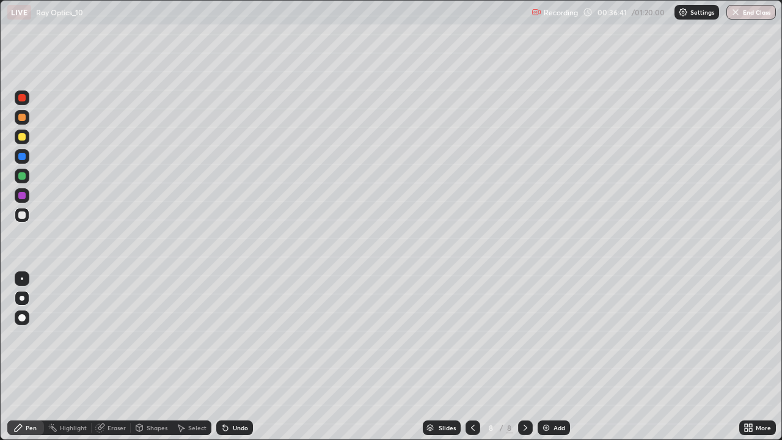
click at [20, 139] on div at bounding box center [21, 136] width 7 height 7
click at [145, 357] on div "Shapes" at bounding box center [152, 427] width 42 height 15
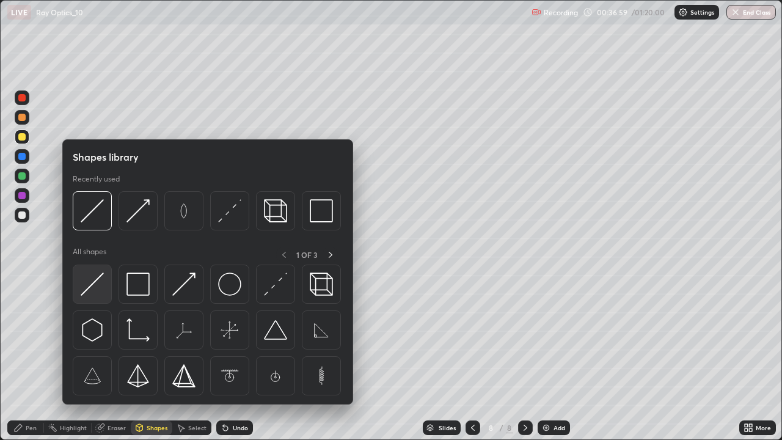
click at [98, 285] on img at bounding box center [92, 283] width 23 height 23
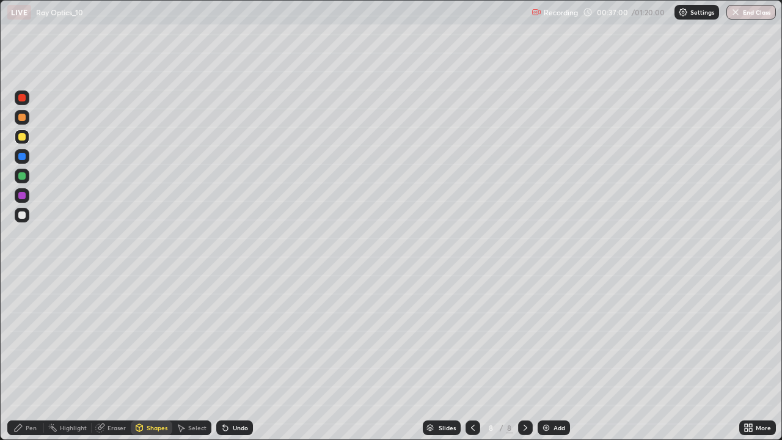
click at [23, 213] on div at bounding box center [21, 214] width 7 height 7
click at [525, 357] on icon at bounding box center [525, 428] width 10 height 10
click at [551, 357] on div "Add" at bounding box center [553, 427] width 32 height 15
click at [235, 357] on div "Undo" at bounding box center [240, 427] width 15 height 6
click at [31, 357] on div "Pen" at bounding box center [31, 427] width 11 height 6
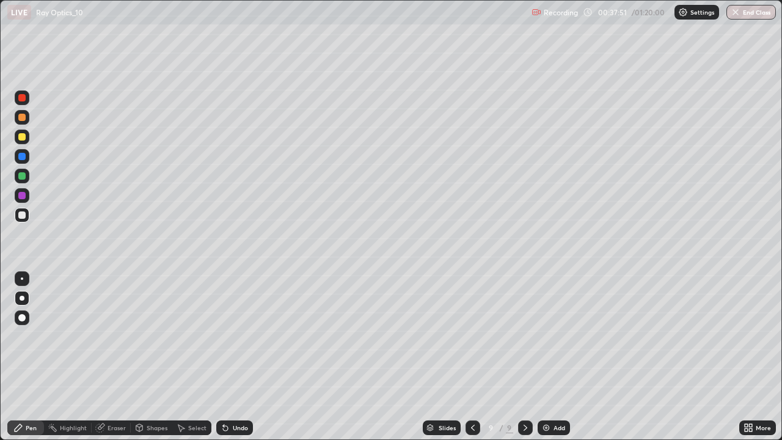
click at [245, 357] on div "Undo" at bounding box center [240, 427] width 15 height 6
click at [23, 136] on div at bounding box center [21, 136] width 7 height 7
click at [116, 357] on div "Eraser" at bounding box center [116, 427] width 18 height 6
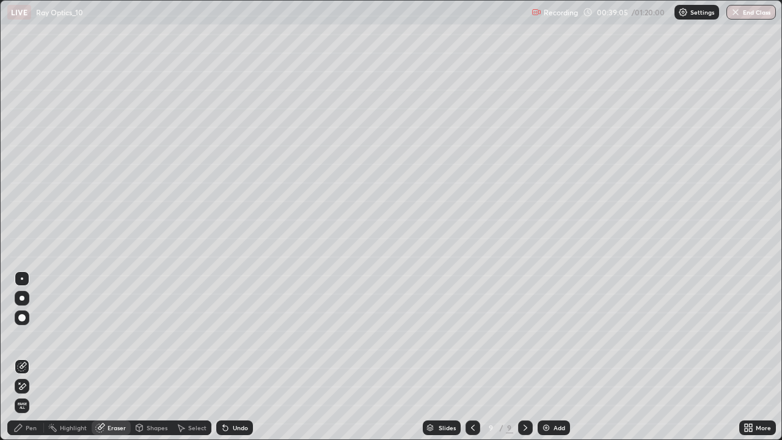
click at [20, 357] on icon at bounding box center [18, 428] width 10 height 10
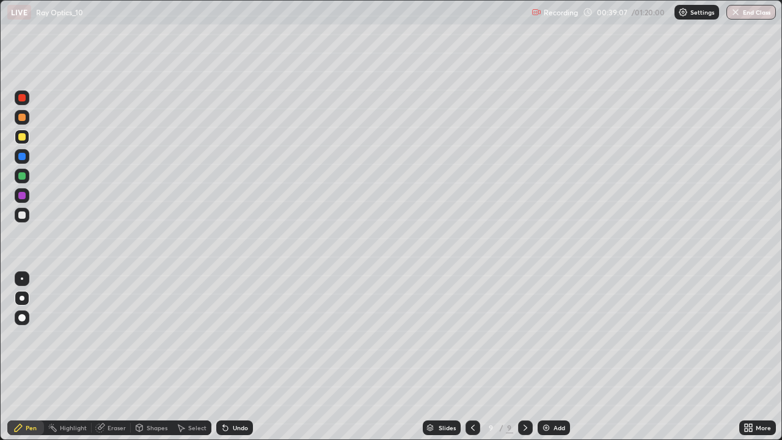
click at [119, 357] on div "Eraser" at bounding box center [116, 427] width 18 height 6
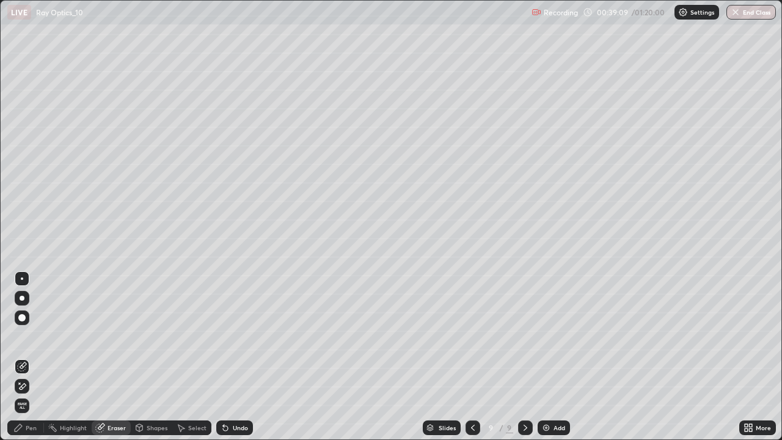
click at [23, 357] on icon at bounding box center [18, 428] width 10 height 10
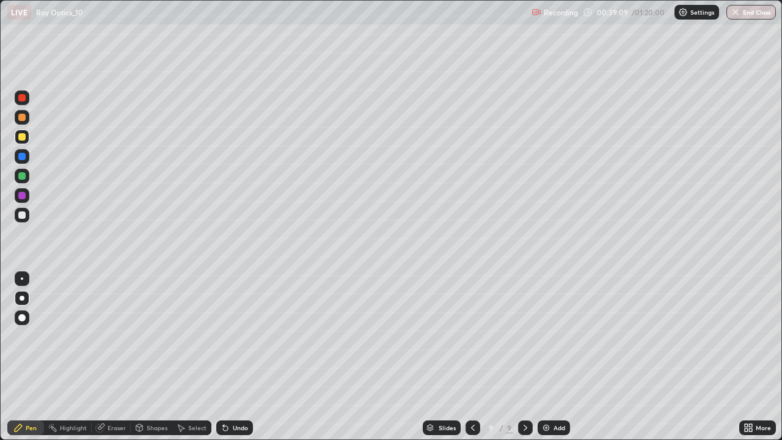
click at [24, 212] on div at bounding box center [21, 214] width 7 height 7
click at [233, 357] on div "Undo" at bounding box center [240, 427] width 15 height 6
click at [230, 357] on div "Undo" at bounding box center [234, 427] width 37 height 15
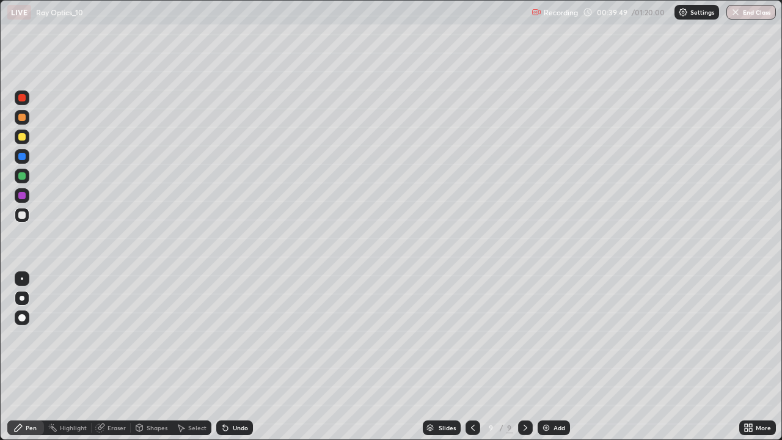
click at [229, 357] on div "Undo" at bounding box center [234, 427] width 37 height 15
click at [230, 357] on div "Undo" at bounding box center [234, 427] width 37 height 15
click at [233, 357] on div "Undo" at bounding box center [240, 427] width 15 height 6
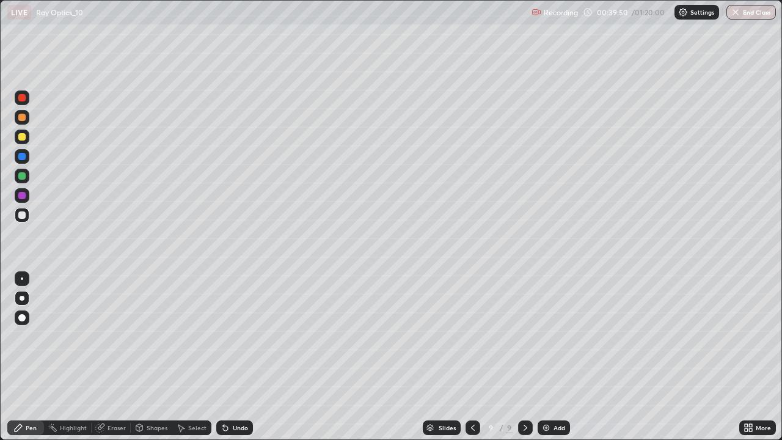
click at [233, 357] on div "Undo" at bounding box center [240, 427] width 15 height 6
click at [230, 357] on div "Undo" at bounding box center [234, 427] width 37 height 15
click at [524, 357] on icon at bounding box center [525, 428] width 10 height 10
click at [548, 357] on img at bounding box center [546, 428] width 10 height 10
click at [23, 142] on div at bounding box center [22, 136] width 15 height 15
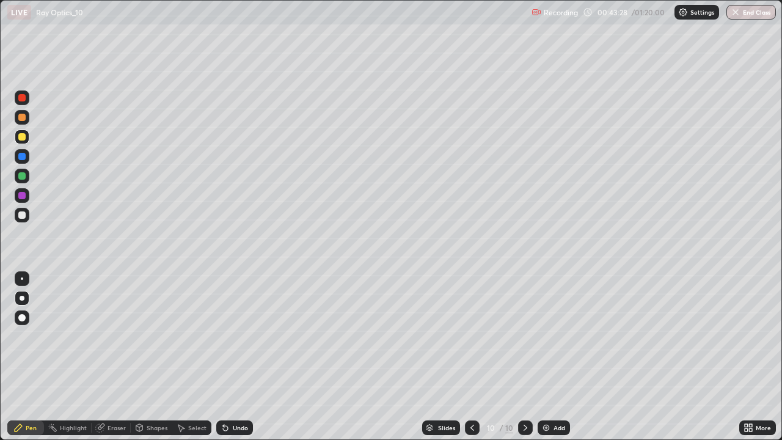
click at [229, 357] on div "Undo" at bounding box center [234, 427] width 37 height 15
click at [158, 357] on div "Shapes" at bounding box center [157, 427] width 21 height 6
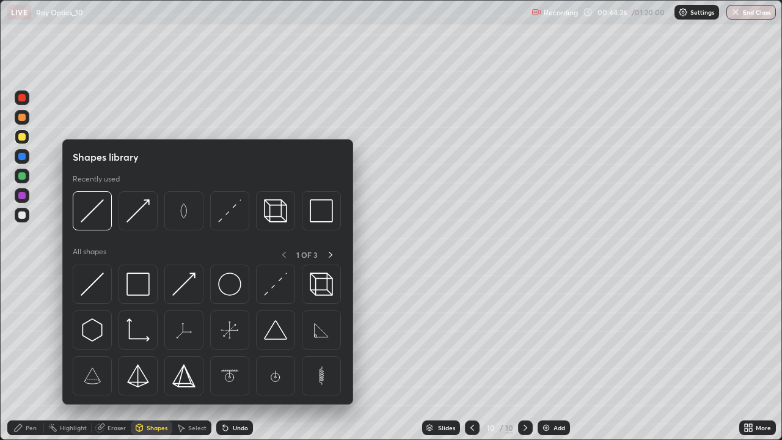
click at [31, 357] on div "Pen" at bounding box center [31, 427] width 11 height 6
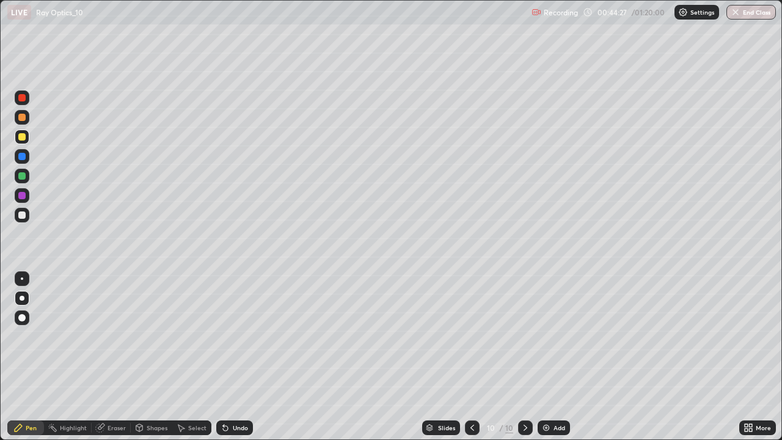
click at [27, 214] on div at bounding box center [22, 215] width 15 height 15
click at [156, 357] on div "Shapes" at bounding box center [157, 427] width 21 height 6
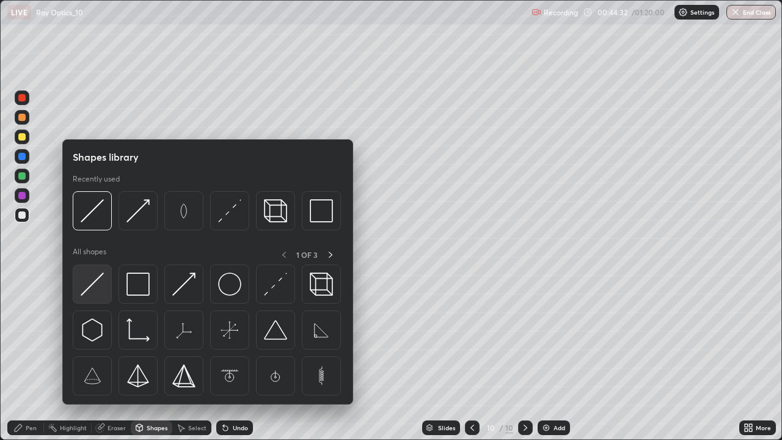
click at [93, 290] on img at bounding box center [92, 283] width 23 height 23
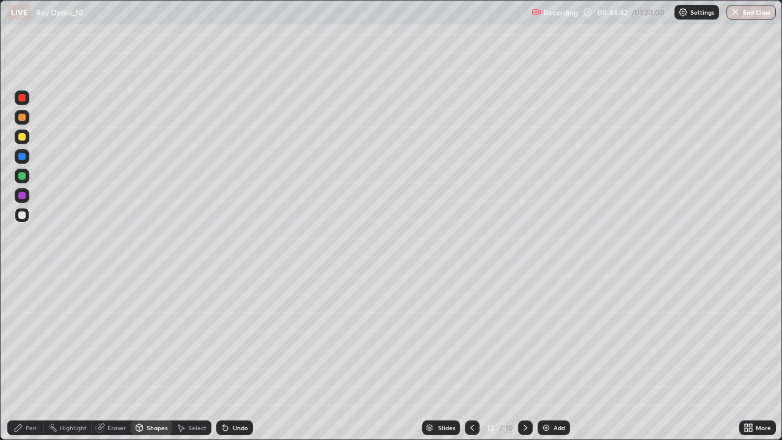
click at [236, 357] on div "Undo" at bounding box center [240, 427] width 15 height 6
click at [233, 357] on div "Undo" at bounding box center [240, 427] width 15 height 6
click at [161, 357] on div "Shapes" at bounding box center [157, 427] width 21 height 6
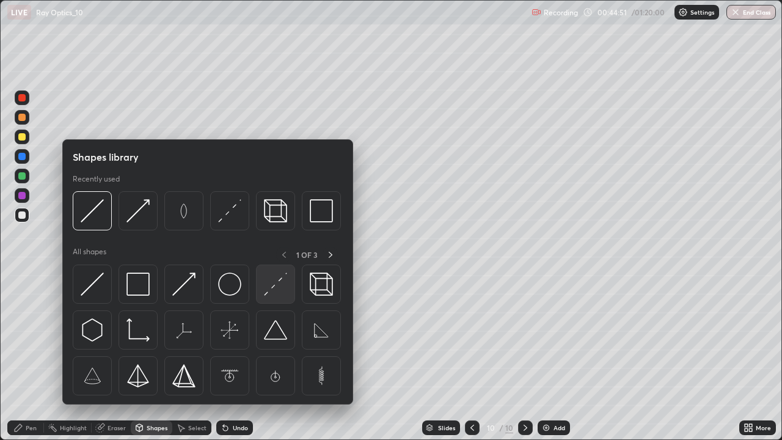
click at [271, 291] on img at bounding box center [275, 283] width 23 height 23
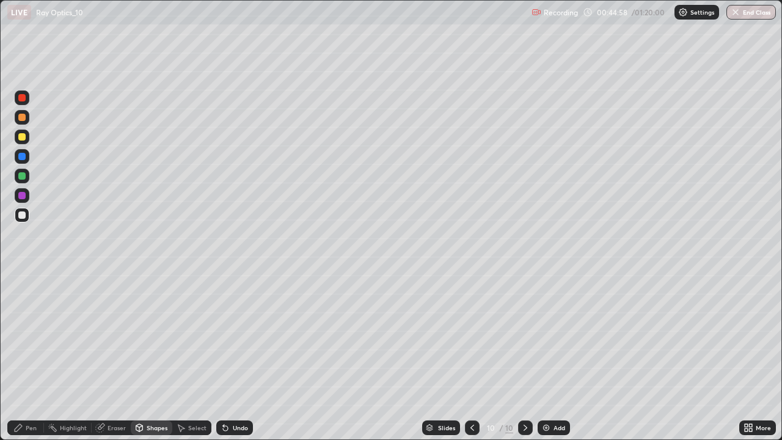
click at [151, 357] on div "Shapes" at bounding box center [152, 427] width 42 height 15
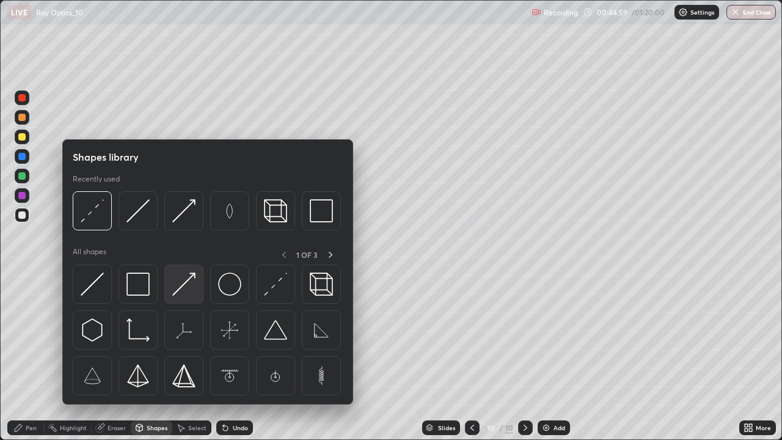
click at [186, 289] on img at bounding box center [183, 283] width 23 height 23
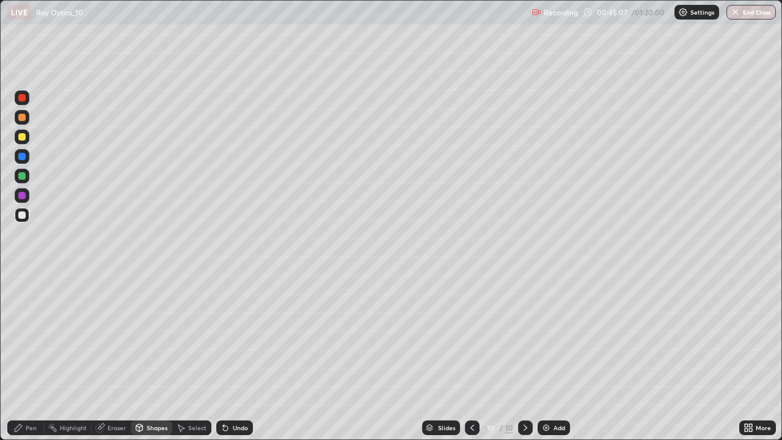
click at [28, 357] on div "Pen" at bounding box center [31, 427] width 11 height 6
click at [547, 357] on img at bounding box center [546, 428] width 10 height 10
click at [471, 357] on icon at bounding box center [473, 428] width 10 height 10
click at [522, 357] on icon at bounding box center [525, 428] width 10 height 10
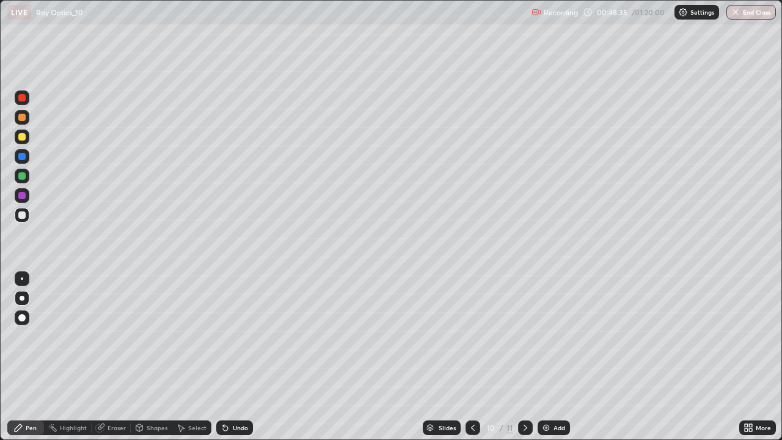
click at [524, 357] on icon at bounding box center [525, 427] width 4 height 6
click at [471, 357] on icon at bounding box center [473, 428] width 10 height 10
click at [190, 357] on div "Select" at bounding box center [197, 427] width 18 height 6
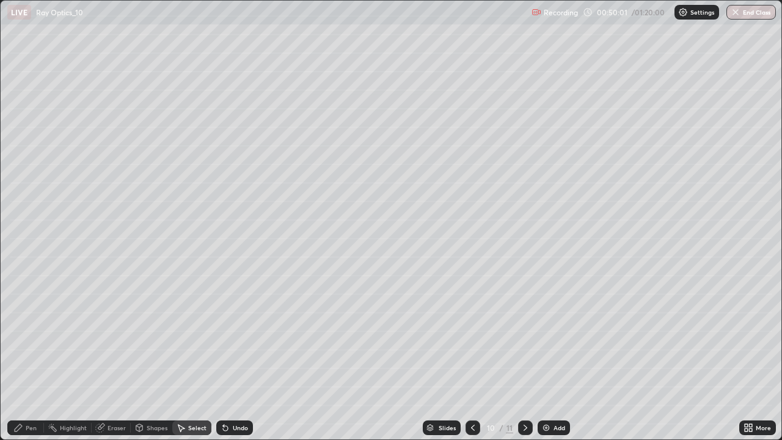
click at [144, 357] on div "Shapes" at bounding box center [152, 427] width 42 height 15
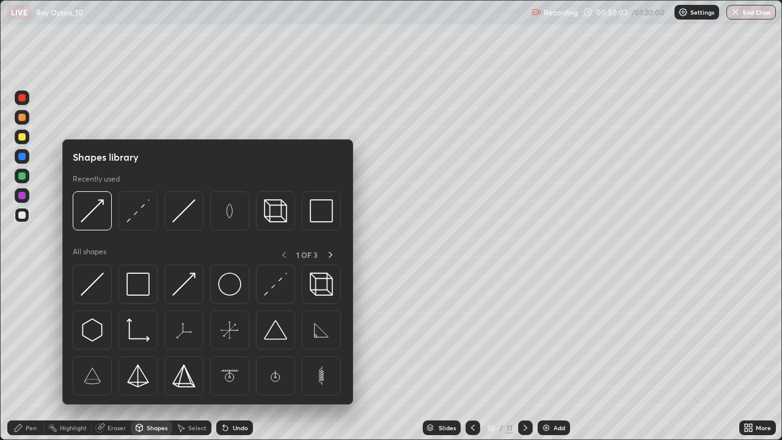
click at [92, 286] on img at bounding box center [92, 283] width 23 height 23
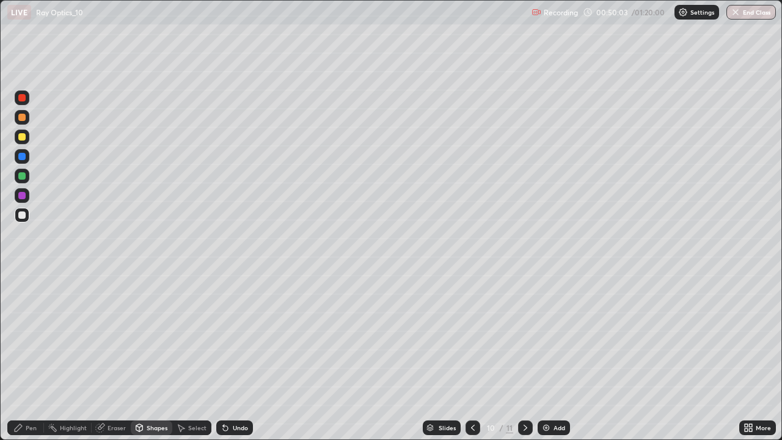
click at [23, 357] on icon at bounding box center [18, 428] width 10 height 10
click at [23, 176] on div at bounding box center [21, 175] width 7 height 7
click at [153, 357] on div "Shapes" at bounding box center [157, 427] width 21 height 6
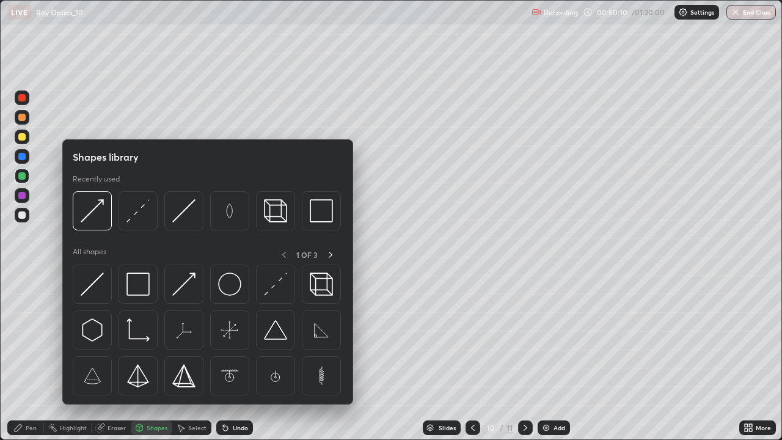
click at [98, 285] on img at bounding box center [92, 283] width 23 height 23
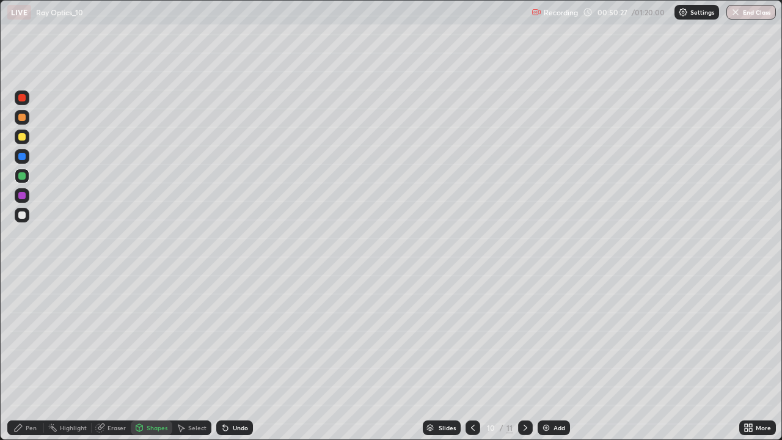
click at [107, 357] on div "Eraser" at bounding box center [116, 427] width 18 height 6
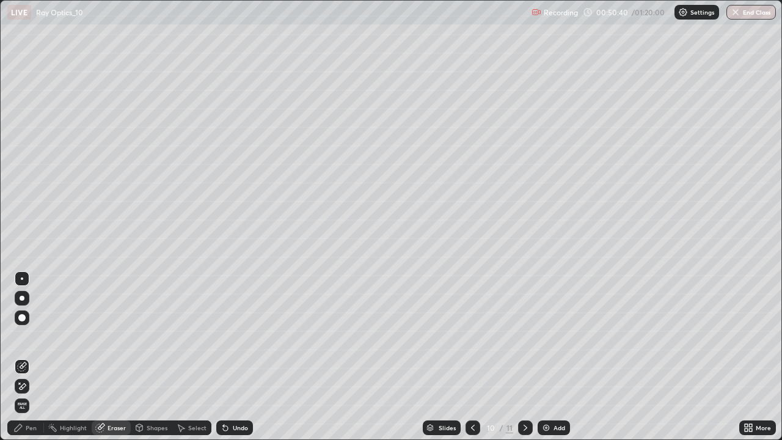
click at [142, 357] on icon at bounding box center [139, 428] width 10 height 10
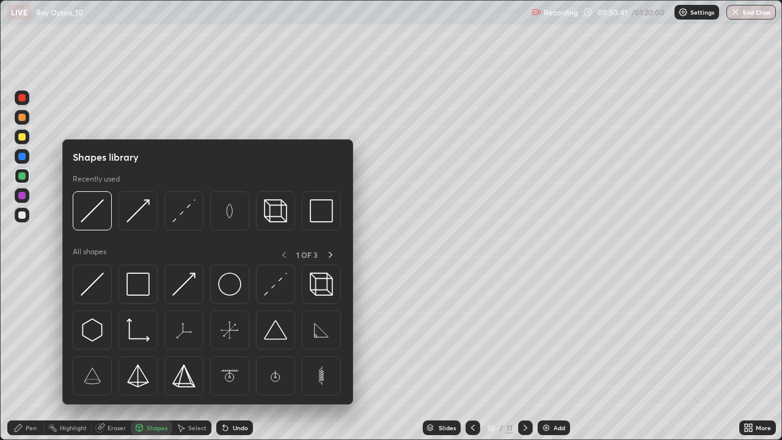
click at [93, 289] on img at bounding box center [92, 283] width 23 height 23
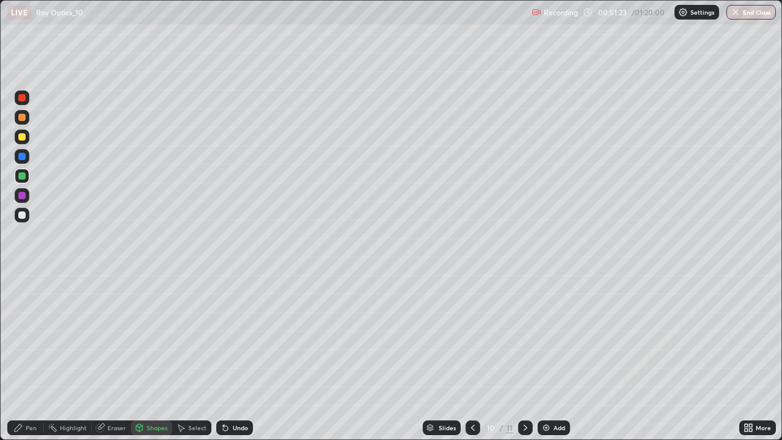
click at [471, 357] on icon at bounding box center [473, 428] width 10 height 10
click at [472, 357] on icon at bounding box center [473, 428] width 10 height 10
click at [525, 357] on icon at bounding box center [525, 428] width 10 height 10
click at [523, 357] on icon at bounding box center [525, 428] width 10 height 10
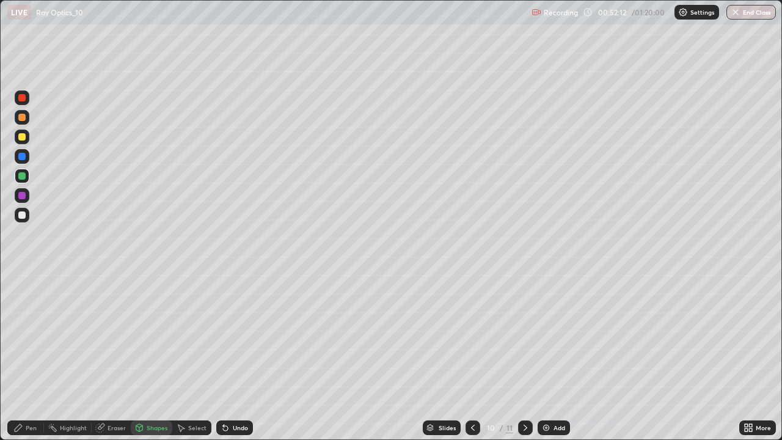
click at [523, 357] on icon at bounding box center [525, 428] width 10 height 10
click at [524, 357] on icon at bounding box center [525, 427] width 4 height 6
click at [471, 357] on icon at bounding box center [473, 428] width 10 height 10
click at [524, 357] on icon at bounding box center [525, 428] width 10 height 10
click at [470, 357] on icon at bounding box center [473, 428] width 10 height 10
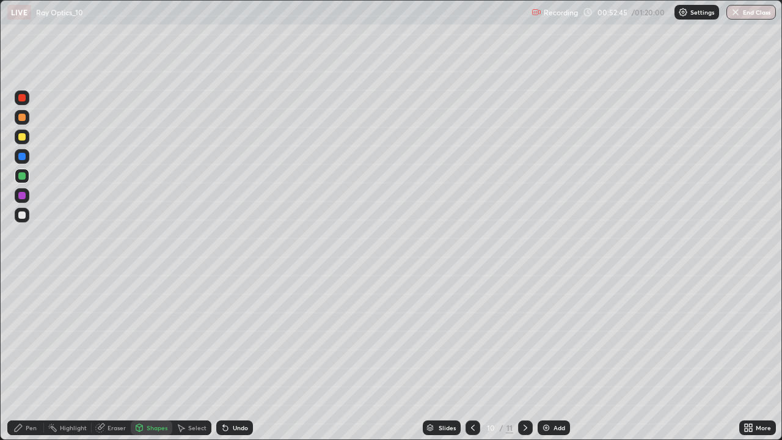
click at [23, 135] on div at bounding box center [21, 136] width 7 height 7
click at [235, 357] on div "Undo" at bounding box center [240, 427] width 15 height 6
click at [26, 357] on div "Pen" at bounding box center [25, 427] width 37 height 15
click at [234, 357] on div "Undo" at bounding box center [240, 427] width 15 height 6
click at [237, 357] on div "Undo" at bounding box center [240, 427] width 15 height 6
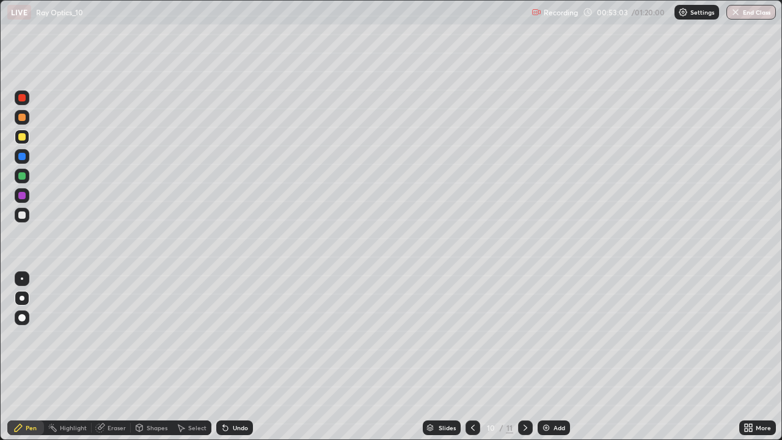
click at [238, 357] on div "Undo" at bounding box center [240, 427] width 15 height 6
click at [242, 357] on div "Undo" at bounding box center [240, 427] width 15 height 6
click at [236, 357] on div "Undo" at bounding box center [240, 427] width 15 height 6
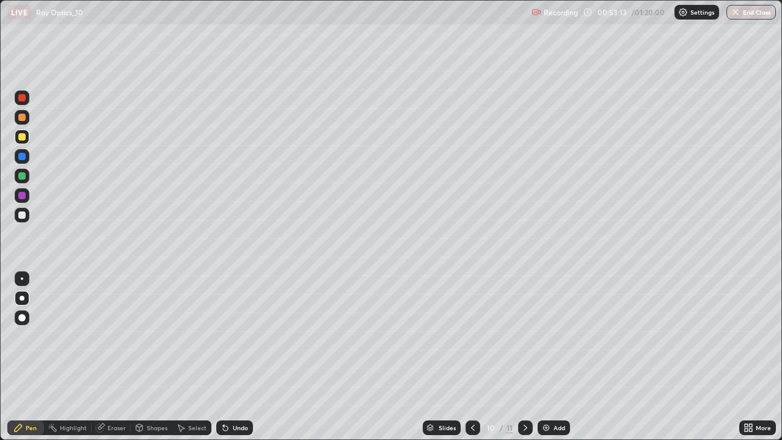
click at [233, 357] on div "Undo" at bounding box center [240, 427] width 15 height 6
click at [234, 357] on div "Undo" at bounding box center [240, 427] width 15 height 6
click at [233, 357] on div "Undo" at bounding box center [240, 427] width 15 height 6
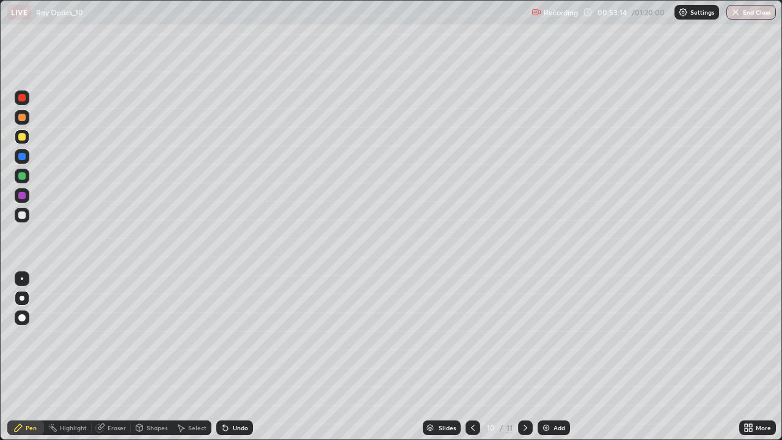
click at [233, 357] on div "Undo" at bounding box center [240, 427] width 15 height 6
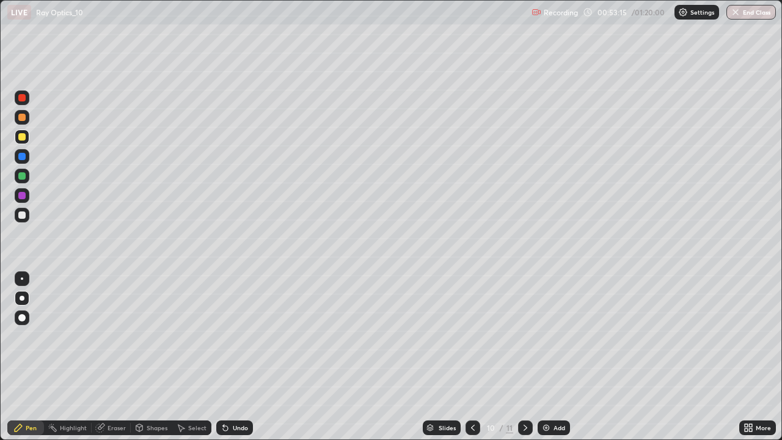
click at [233, 357] on div "Undo" at bounding box center [240, 427] width 15 height 6
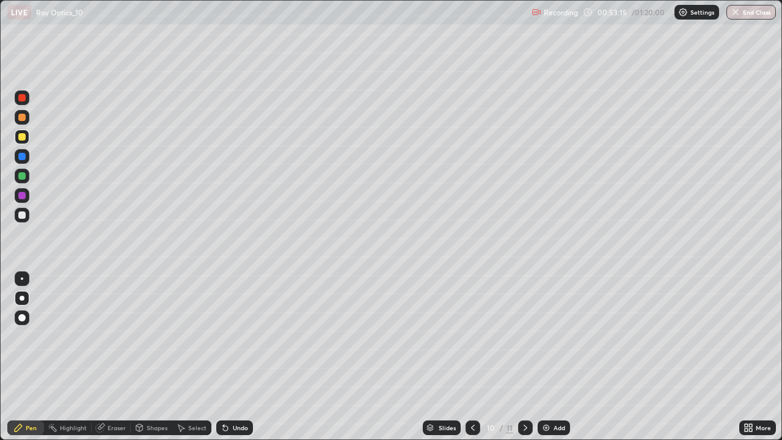
click at [233, 357] on div "Undo" at bounding box center [240, 427] width 15 height 6
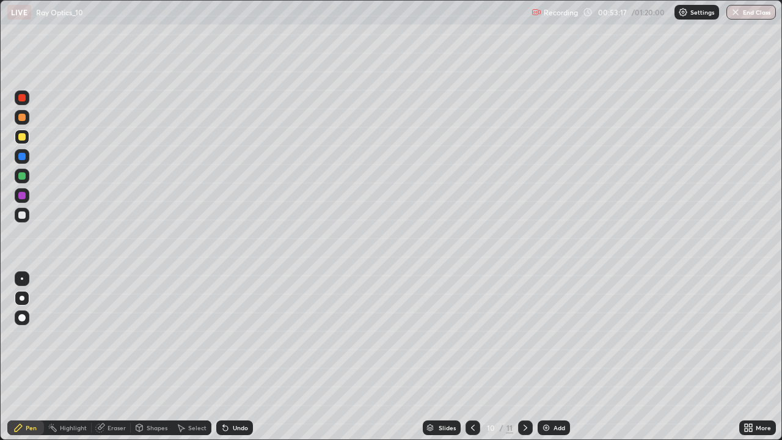
click at [233, 357] on div "Undo" at bounding box center [240, 427] width 15 height 6
click at [232, 357] on div "Undo" at bounding box center [234, 427] width 37 height 15
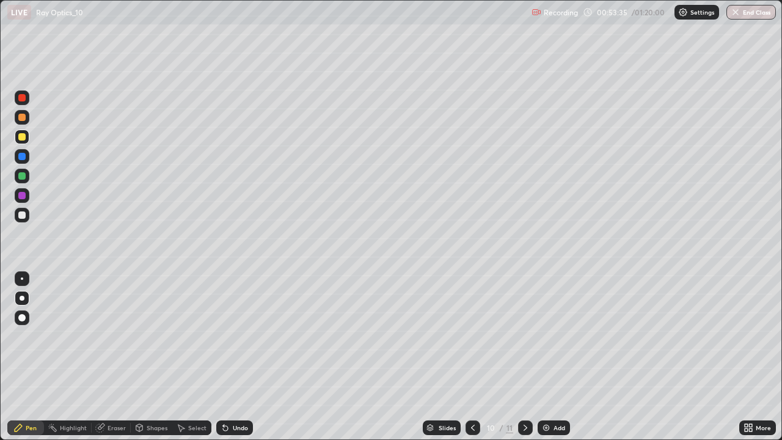
click at [151, 357] on div "Shapes" at bounding box center [157, 427] width 21 height 6
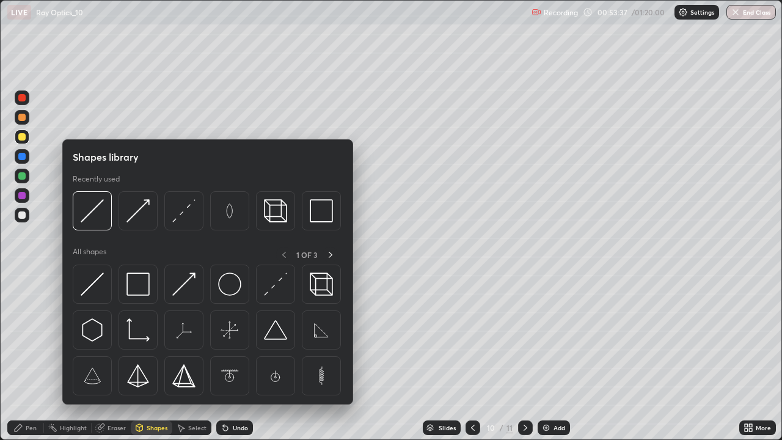
click at [93, 288] on img at bounding box center [92, 283] width 23 height 23
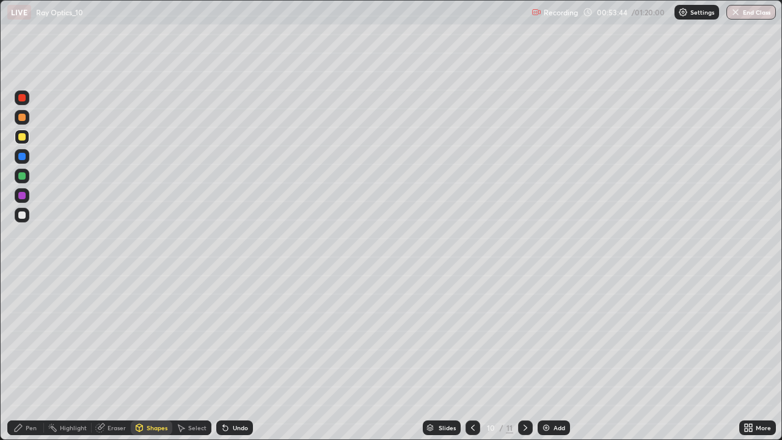
click at [23, 217] on div at bounding box center [21, 214] width 7 height 7
click at [233, 357] on div "Undo" at bounding box center [240, 427] width 15 height 6
click at [156, 357] on div "Shapes" at bounding box center [157, 427] width 21 height 6
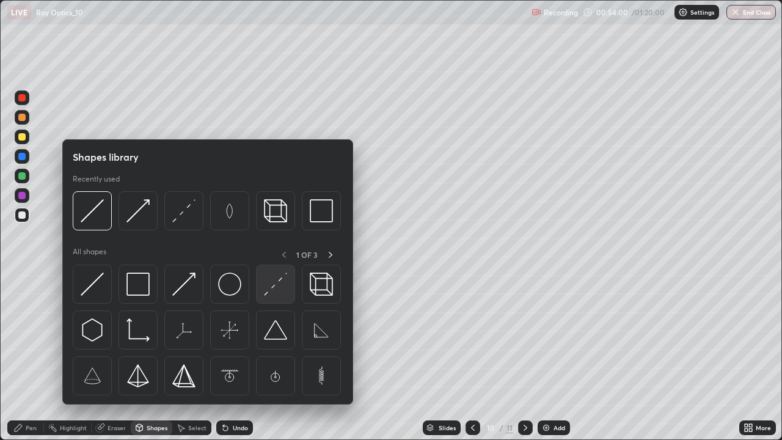
click at [269, 282] on img at bounding box center [275, 283] width 23 height 23
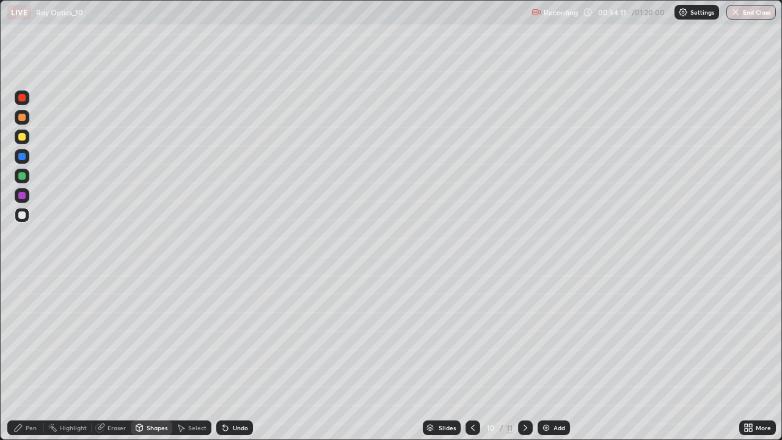
click at [237, 357] on div "Undo" at bounding box center [240, 427] width 15 height 6
click at [238, 357] on div "Undo" at bounding box center [240, 427] width 15 height 6
click at [35, 357] on div "Pen" at bounding box center [31, 427] width 11 height 6
click at [107, 357] on div "Eraser" at bounding box center [111, 427] width 39 height 15
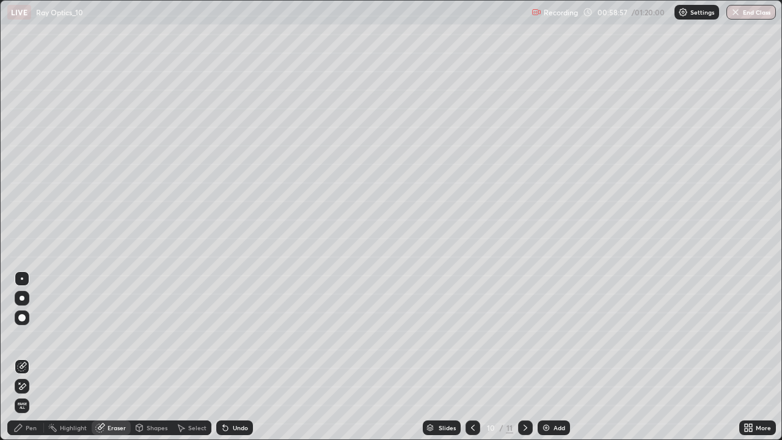
click at [20, 357] on icon at bounding box center [19, 382] width 1 height 1
click at [228, 357] on icon at bounding box center [225, 428] width 10 height 10
click at [226, 357] on icon at bounding box center [225, 428] width 10 height 10
click at [225, 357] on icon at bounding box center [225, 428] width 5 height 5
click at [224, 357] on icon at bounding box center [225, 428] width 5 height 5
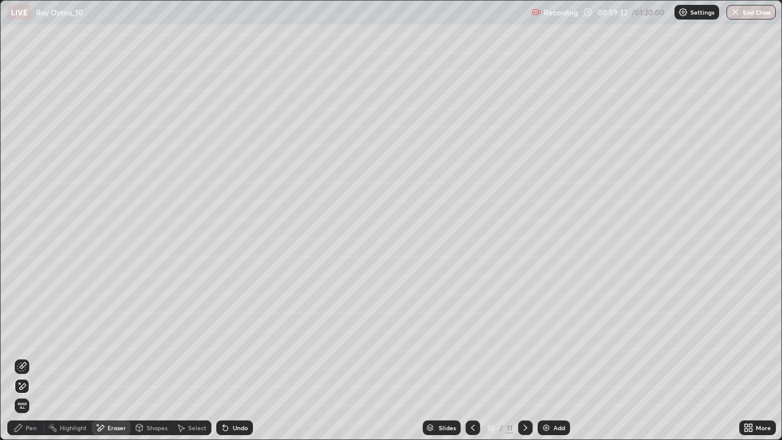
click at [224, 357] on icon at bounding box center [225, 428] width 5 height 5
click at [58, 357] on div "Highlight" at bounding box center [68, 427] width 48 height 15
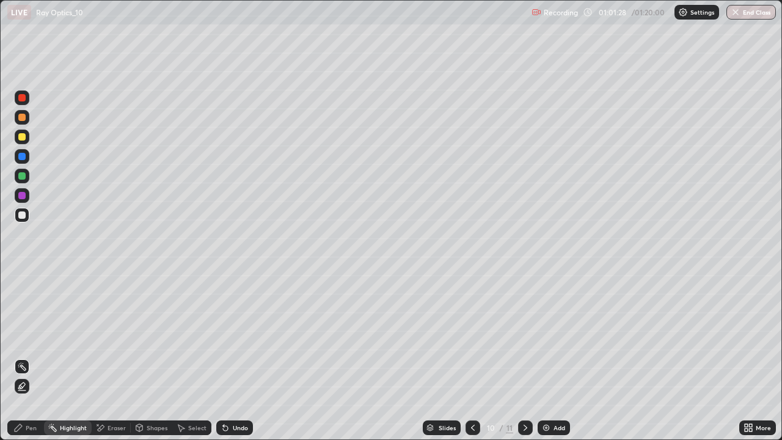
click at [526, 357] on icon at bounding box center [525, 428] width 10 height 10
click at [548, 357] on img at bounding box center [546, 428] width 10 height 10
click at [20, 357] on icon at bounding box center [18, 428] width 10 height 10
click at [227, 357] on icon at bounding box center [225, 428] width 10 height 10
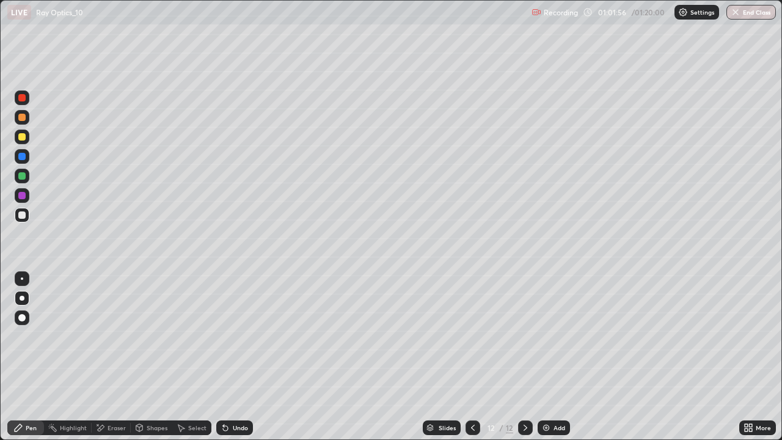
click at [235, 357] on div "Undo" at bounding box center [240, 427] width 15 height 6
click at [240, 357] on div "Undo" at bounding box center [240, 427] width 15 height 6
click at [239, 357] on div "Undo" at bounding box center [240, 427] width 15 height 6
click at [237, 357] on div "Undo" at bounding box center [240, 427] width 15 height 6
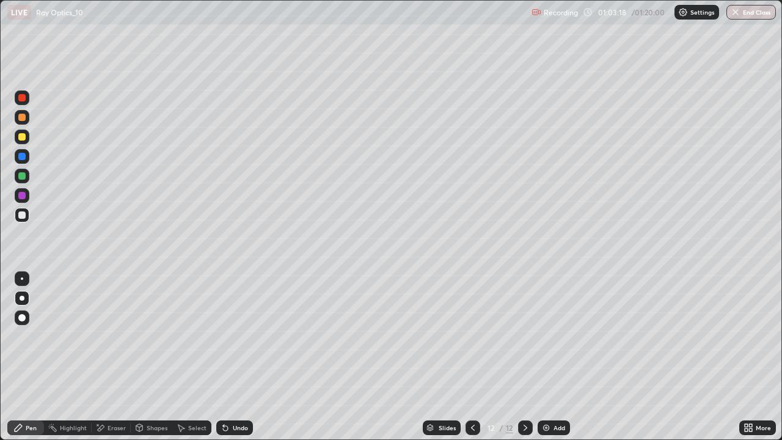
click at [239, 357] on div "Undo" at bounding box center [240, 427] width 15 height 6
click at [242, 357] on div "Undo" at bounding box center [240, 427] width 15 height 6
click at [250, 357] on div "Undo" at bounding box center [234, 427] width 37 height 15
click at [249, 357] on div "Undo" at bounding box center [234, 427] width 37 height 15
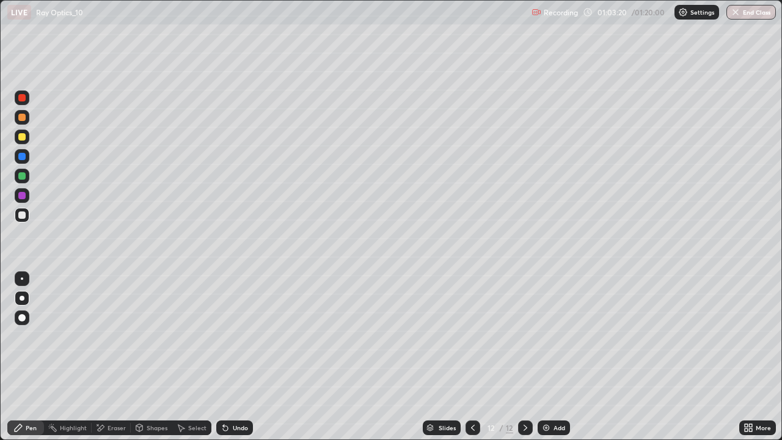
click at [236, 357] on div "Undo" at bounding box center [240, 427] width 15 height 6
click at [235, 357] on div "Undo" at bounding box center [240, 427] width 15 height 6
click at [233, 357] on div "Undo" at bounding box center [240, 427] width 15 height 6
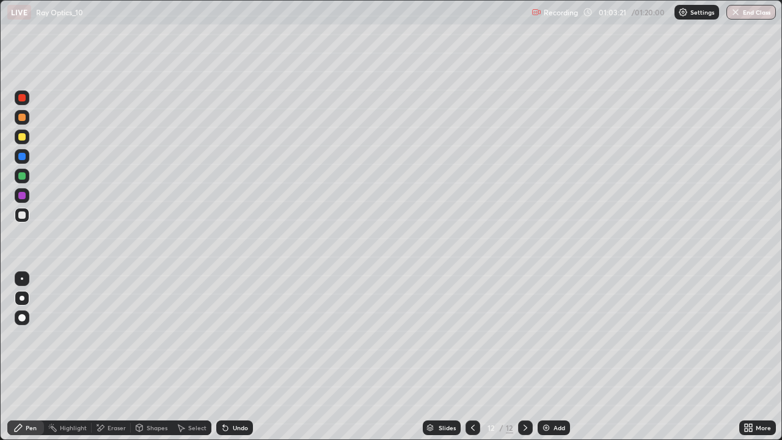
click at [233, 357] on div "Undo" at bounding box center [240, 427] width 15 height 6
click at [230, 357] on div "Undo" at bounding box center [234, 427] width 37 height 15
click at [229, 357] on div "Undo" at bounding box center [234, 427] width 37 height 15
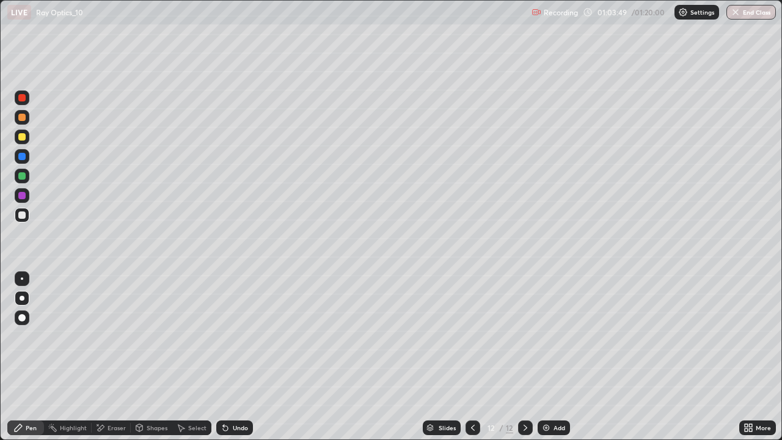
click at [200, 357] on div "Select" at bounding box center [197, 427] width 18 height 6
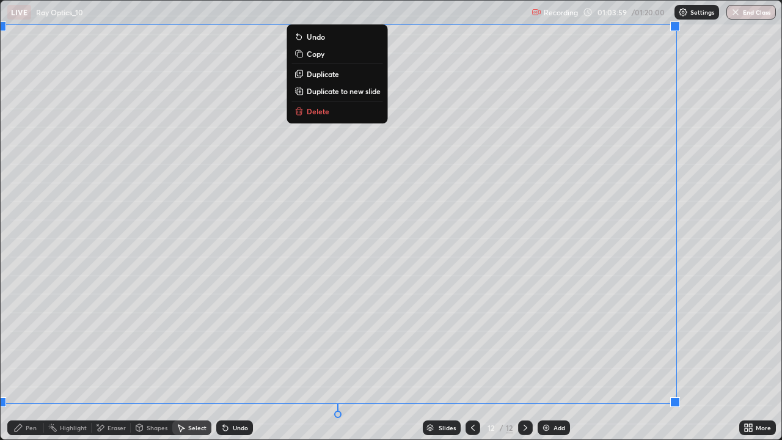
click at [34, 357] on div "Pen" at bounding box center [31, 427] width 11 height 6
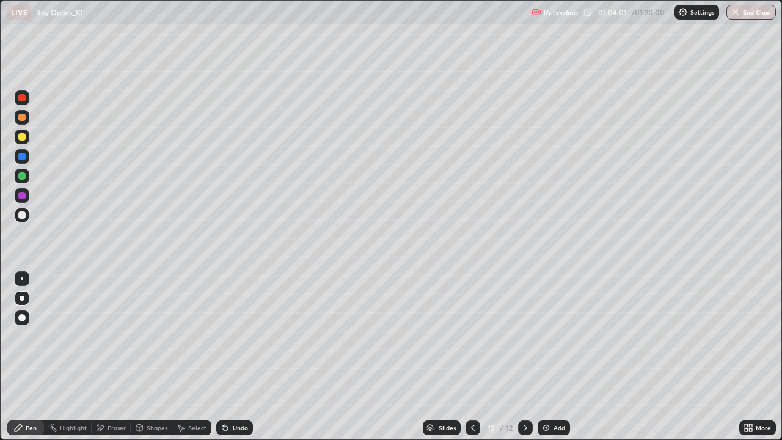
click at [144, 357] on div "Shapes" at bounding box center [152, 427] width 42 height 15
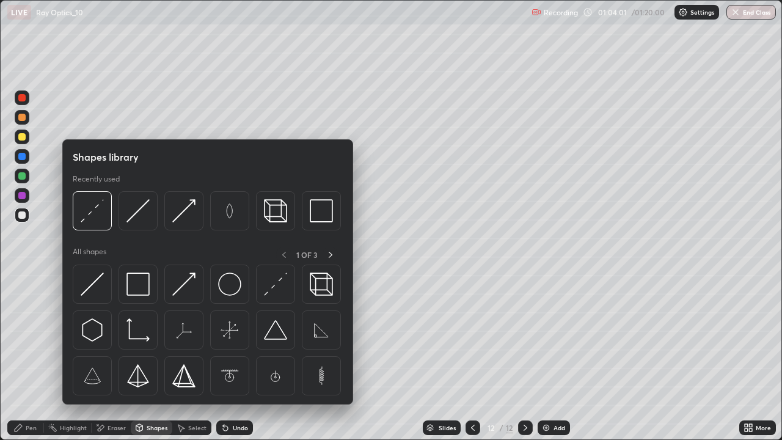
click at [101, 291] on img at bounding box center [92, 283] width 23 height 23
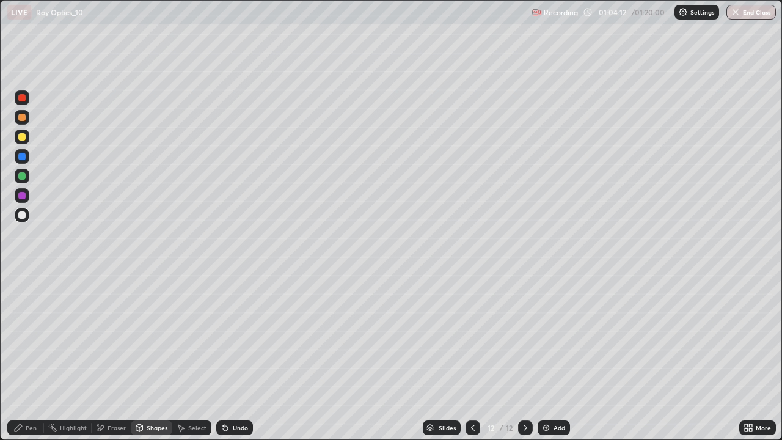
click at [156, 357] on div "Shapes" at bounding box center [157, 427] width 21 height 6
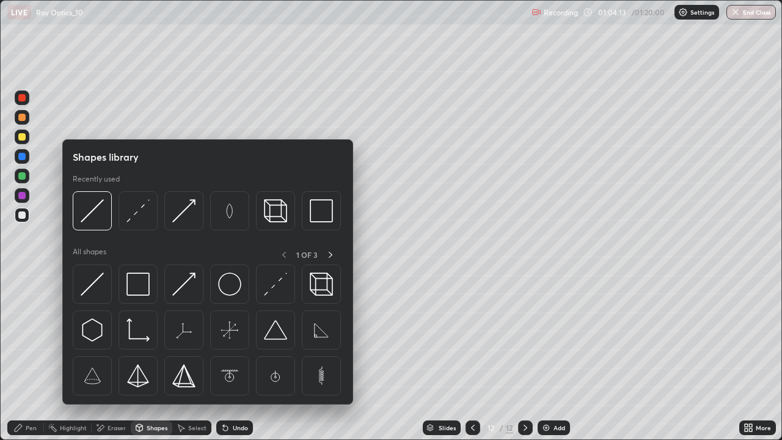
click at [327, 253] on icon at bounding box center [331, 255] width 10 height 10
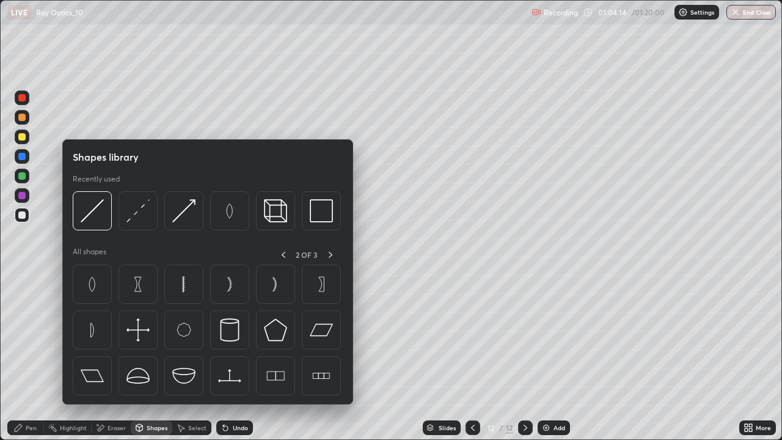
click at [140, 287] on img at bounding box center [137, 283] width 23 height 23
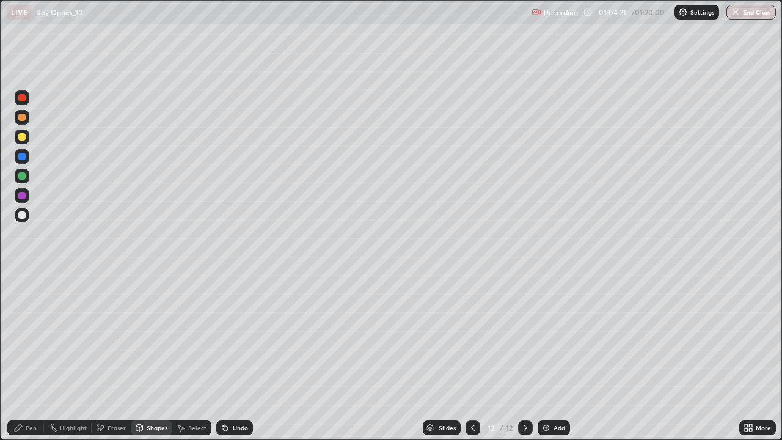
click at [235, 357] on div "Undo" at bounding box center [240, 427] width 15 height 6
click at [145, 357] on div "Shapes" at bounding box center [152, 427] width 42 height 15
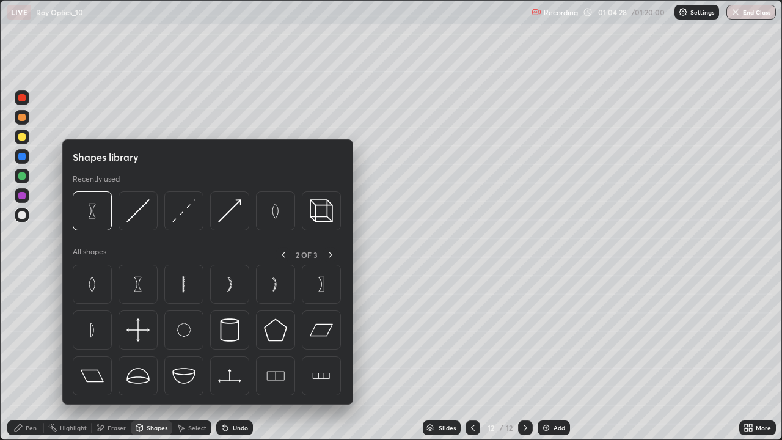
click at [186, 214] on img at bounding box center [183, 210] width 23 height 23
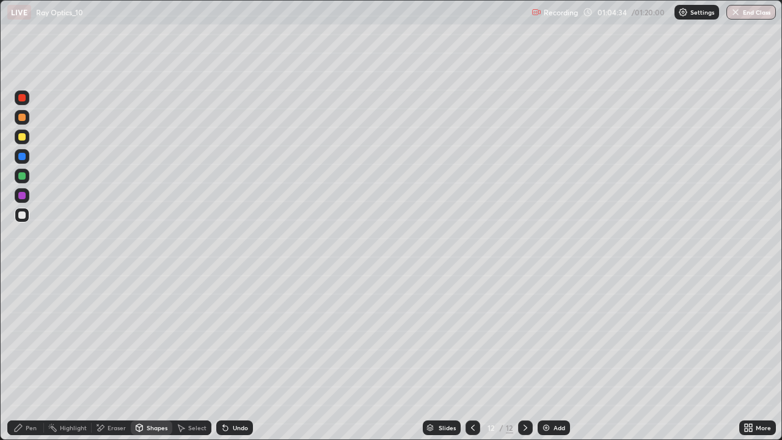
click at [154, 357] on div "Shapes" at bounding box center [157, 427] width 21 height 6
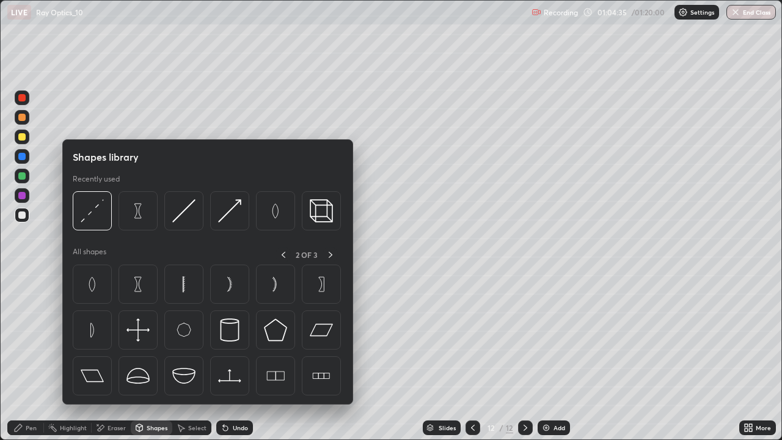
click at [226, 217] on img at bounding box center [229, 210] width 23 height 23
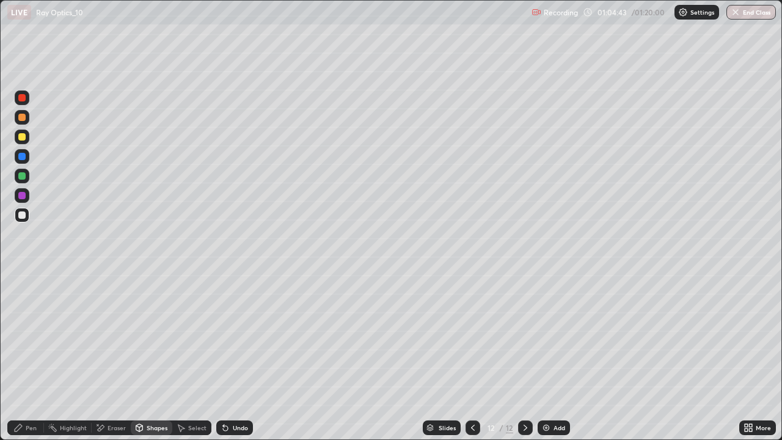
click at [31, 357] on div "Pen" at bounding box center [31, 427] width 11 height 6
click at [29, 357] on div "Pen" at bounding box center [31, 427] width 11 height 6
click at [230, 357] on div "Undo" at bounding box center [234, 427] width 37 height 15
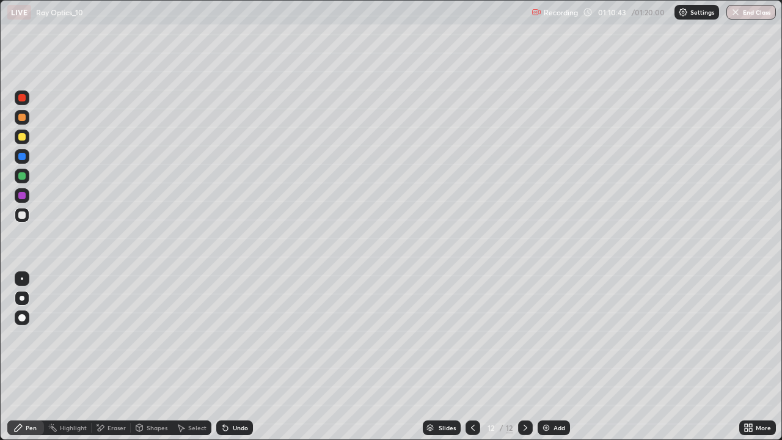
click at [523, 357] on icon at bounding box center [525, 428] width 10 height 10
click at [541, 357] on div "Add" at bounding box center [553, 427] width 32 height 15
click at [750, 357] on icon at bounding box center [750, 429] width 3 height 3
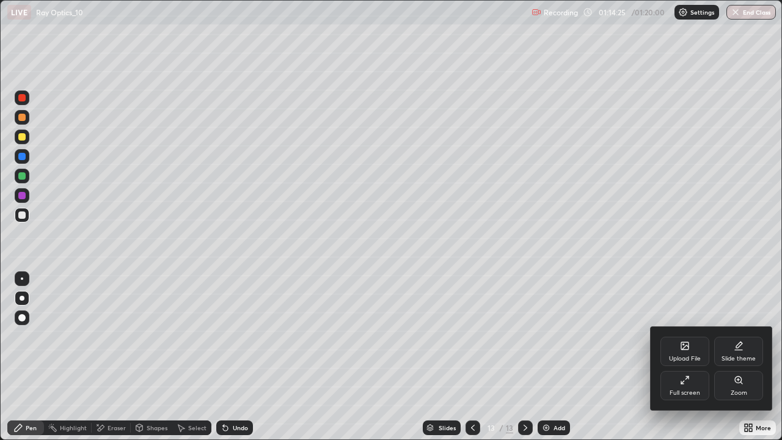
click at [691, 357] on div "Full screen" at bounding box center [684, 385] width 49 height 29
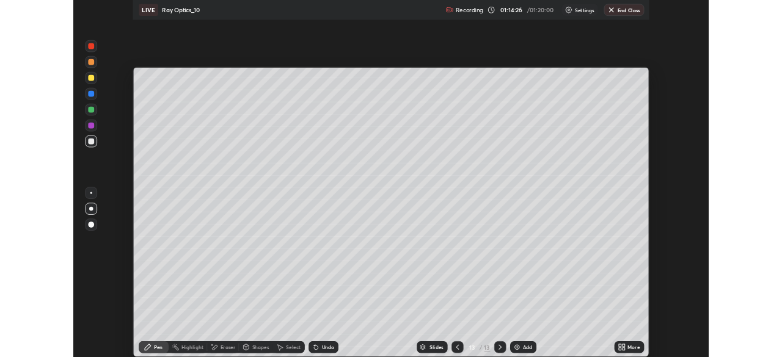
scroll to position [60716, 60291]
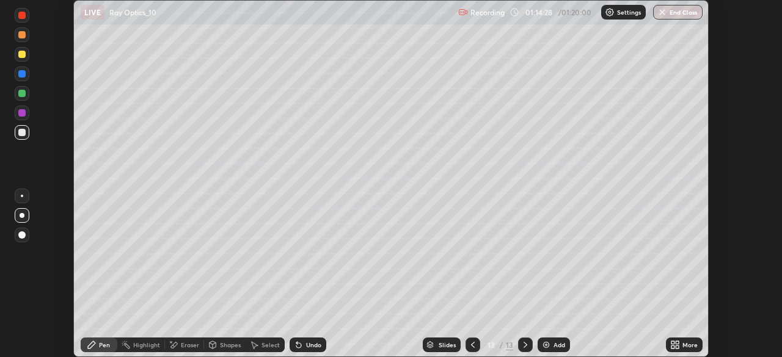
click at [736, 311] on div "Setting up your live class" at bounding box center [391, 178] width 782 height 357
click at [687, 15] on button "End Class" at bounding box center [677, 12] width 49 height 15
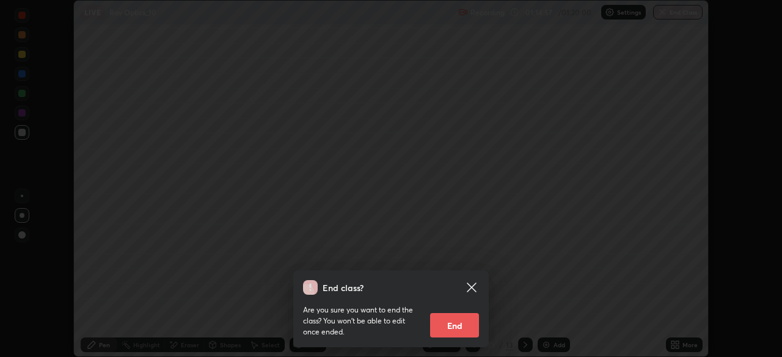
click at [458, 326] on button "End" at bounding box center [454, 325] width 49 height 24
